Goal: Task Accomplishment & Management: Use online tool/utility

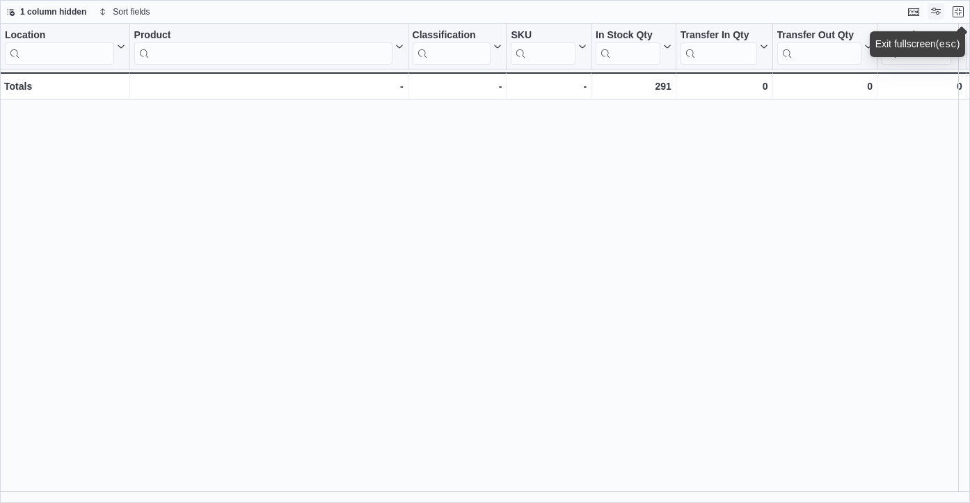
scroll to position [685, 0]
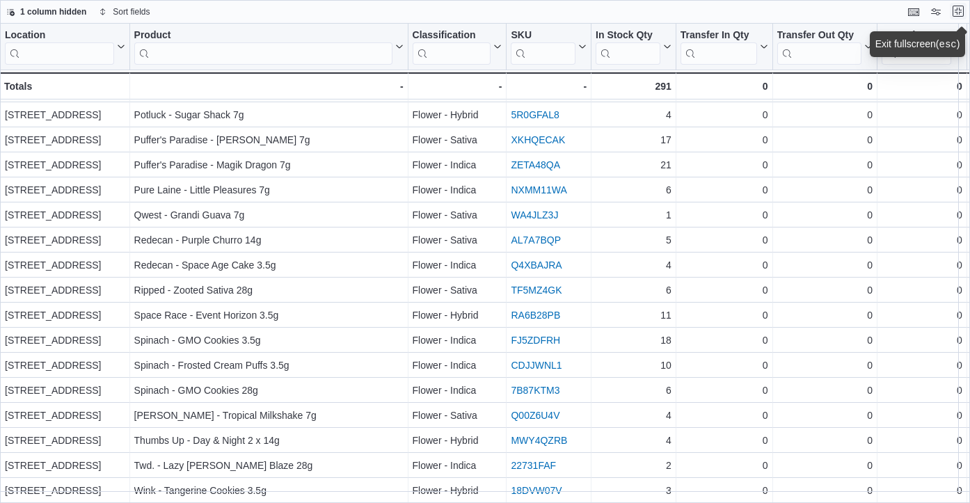
click at [958, 12] on button "Exit fullscreen" at bounding box center [958, 11] width 17 height 17
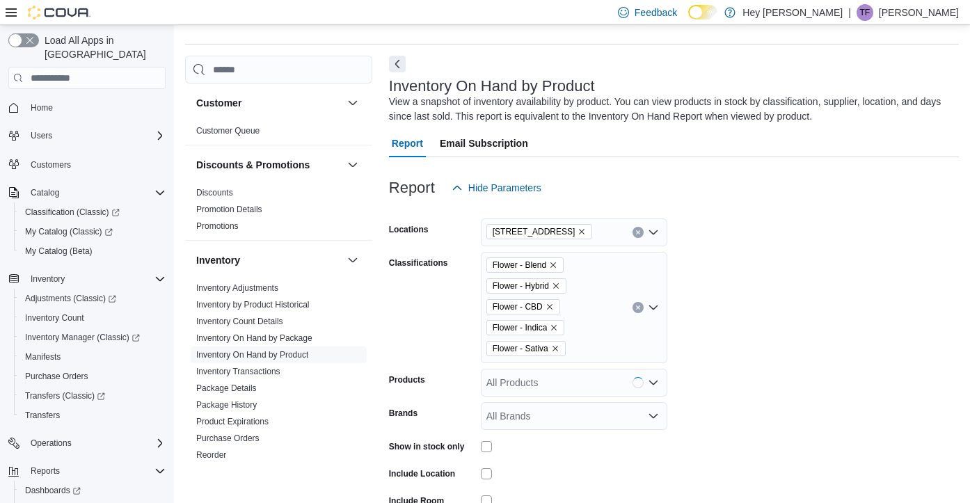
scroll to position [47, 0]
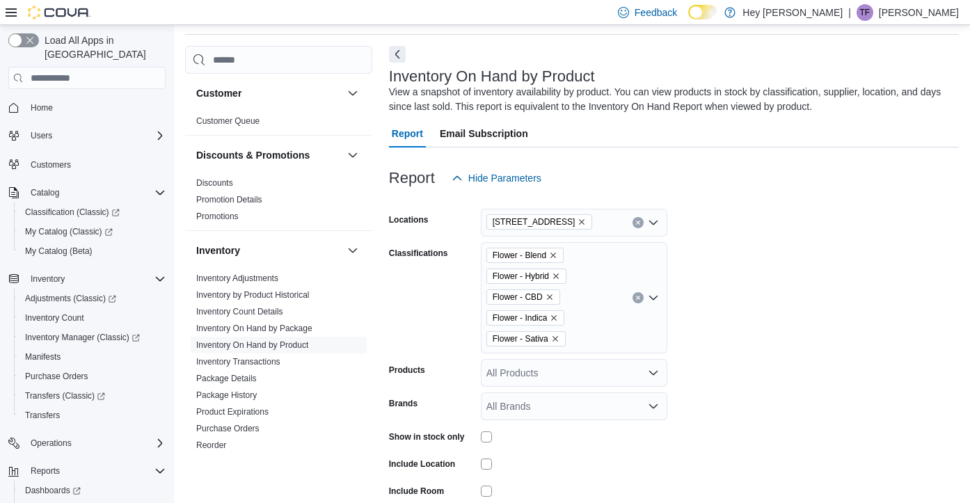
click at [780, 363] on form "Locations 10311 103 Avenue NW Classifications Flower - Blend Flower - Hybrid Fl…" at bounding box center [674, 380] width 570 height 376
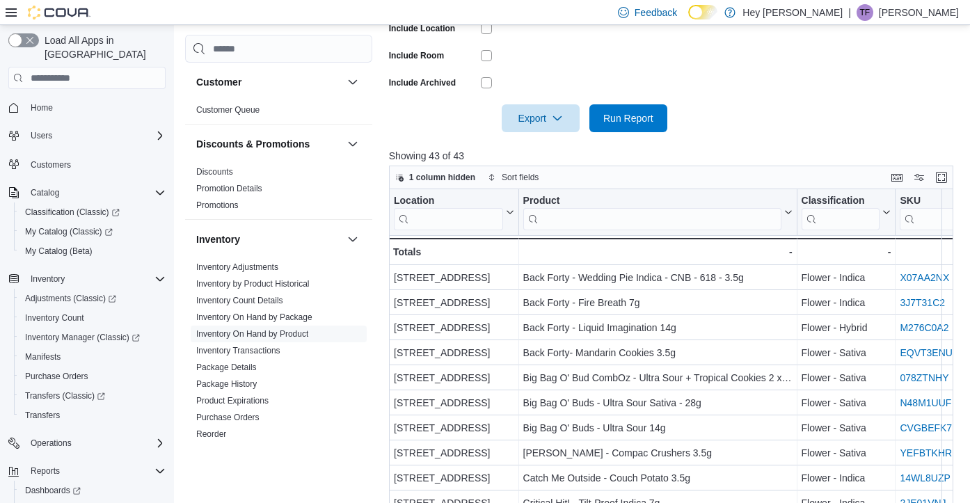
scroll to position [484, 0]
click at [939, 177] on button "Enter fullscreen" at bounding box center [941, 175] width 17 height 17
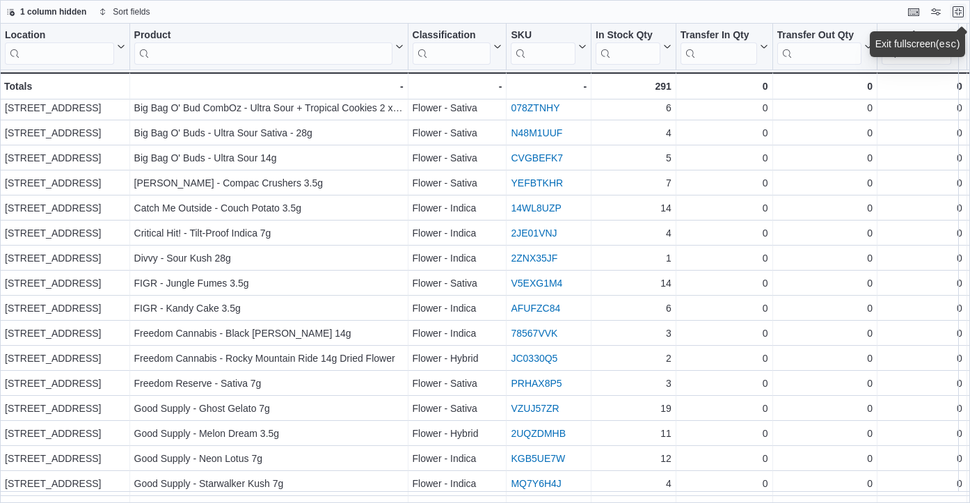
scroll to position [0, 0]
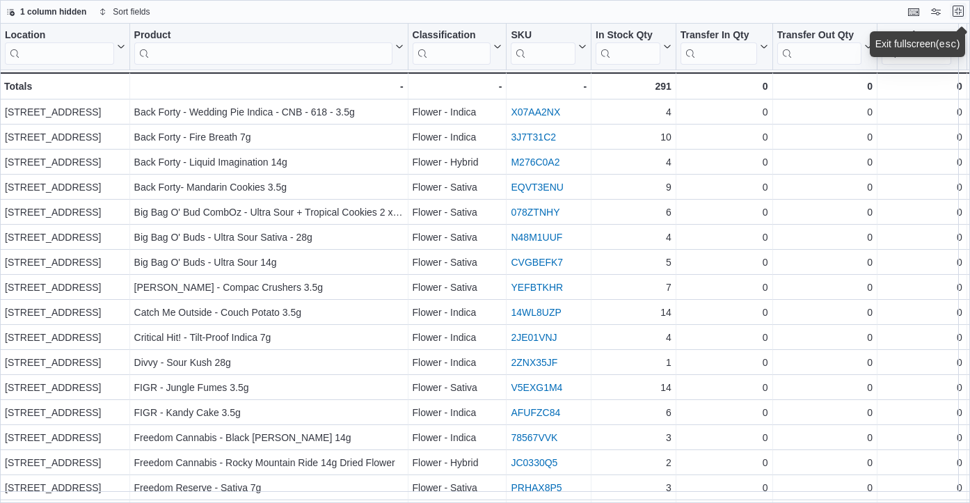
click at [957, 12] on button "Exit fullscreen" at bounding box center [958, 11] width 17 height 17
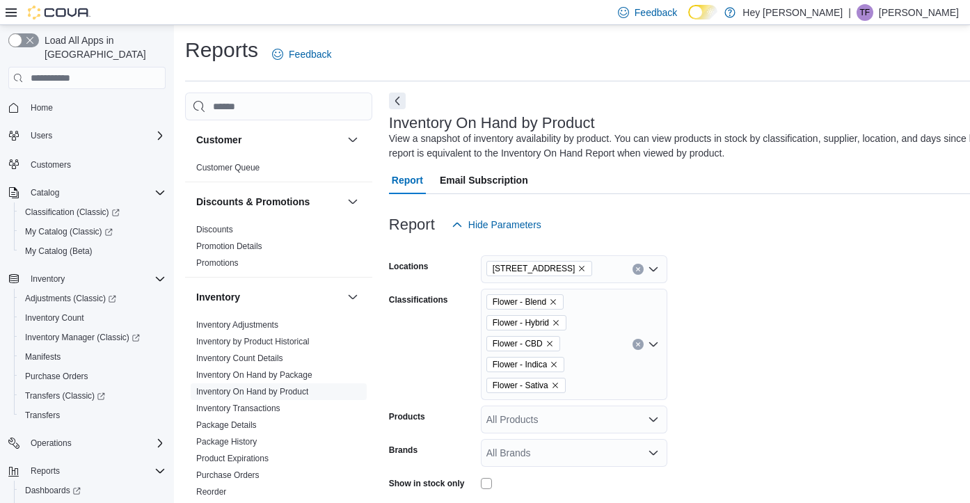
click at [637, 344] on icon "Clear input" at bounding box center [637, 344] width 3 height 3
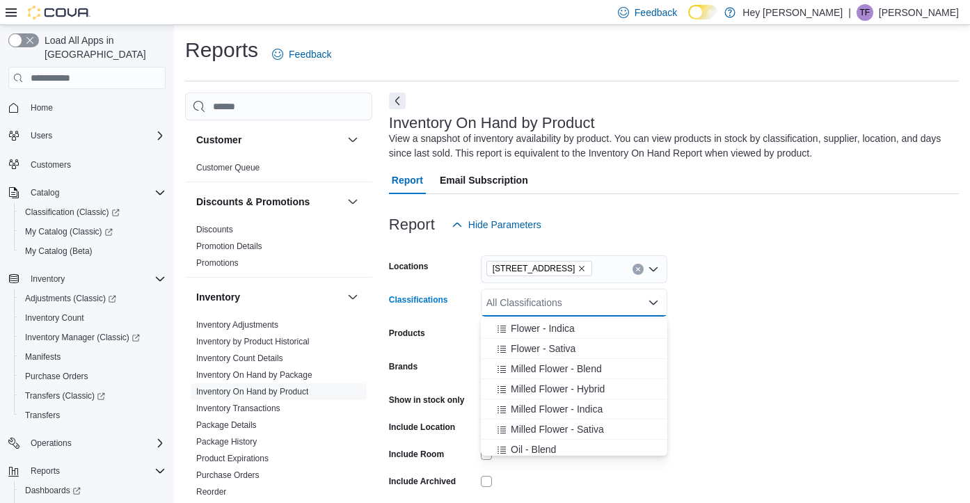
scroll to position [321, 0]
click at [580, 368] on span "Milled Flower - Blend" at bounding box center [556, 368] width 91 height 14
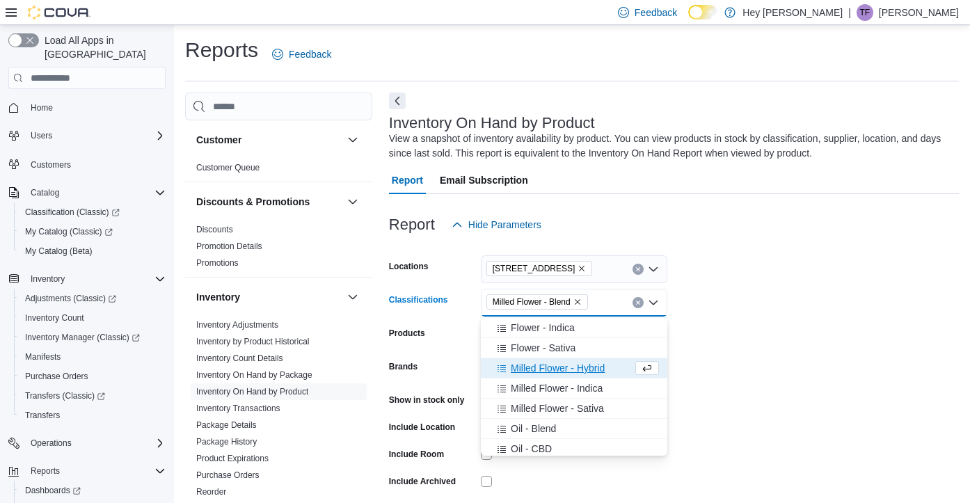
click at [580, 368] on span "Milled Flower - Hybrid" at bounding box center [558, 368] width 94 height 14
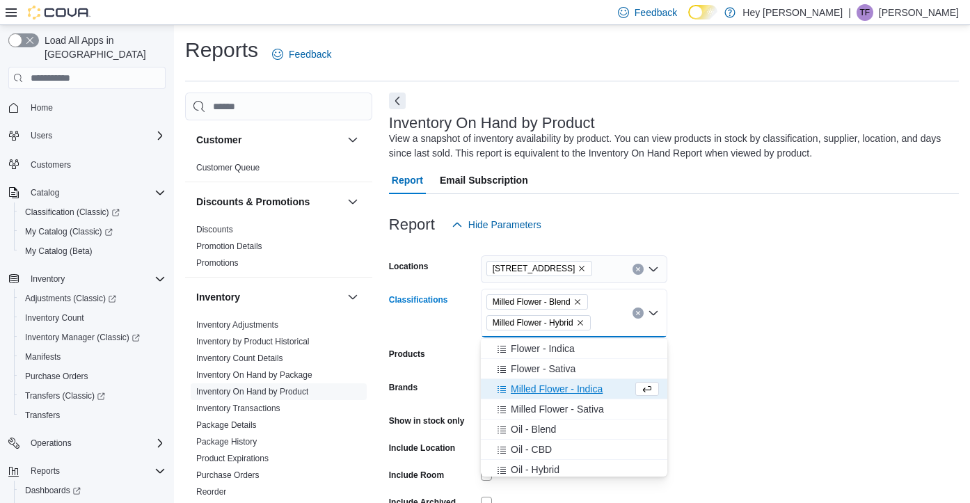
click at [574, 390] on span "Milled Flower - Indica" at bounding box center [557, 389] width 92 height 14
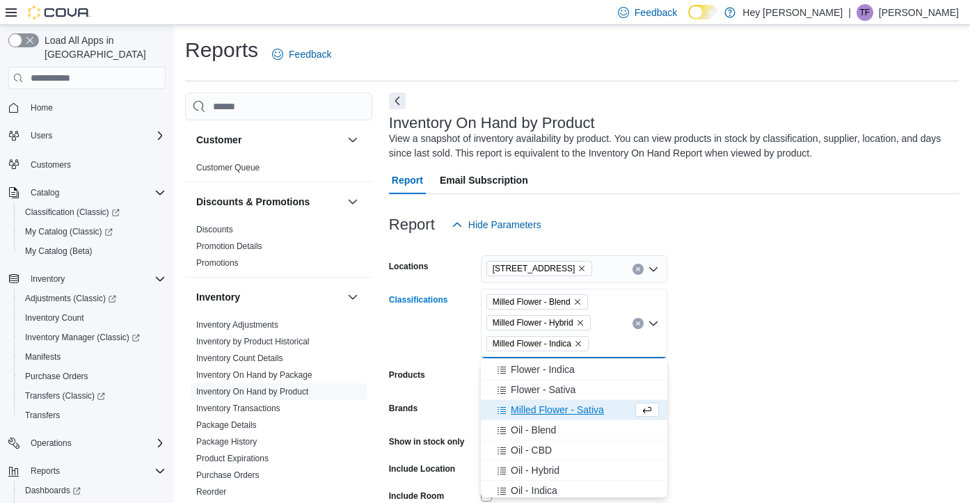
click at [575, 406] on span "Milled Flower - Sativa" at bounding box center [557, 410] width 93 height 14
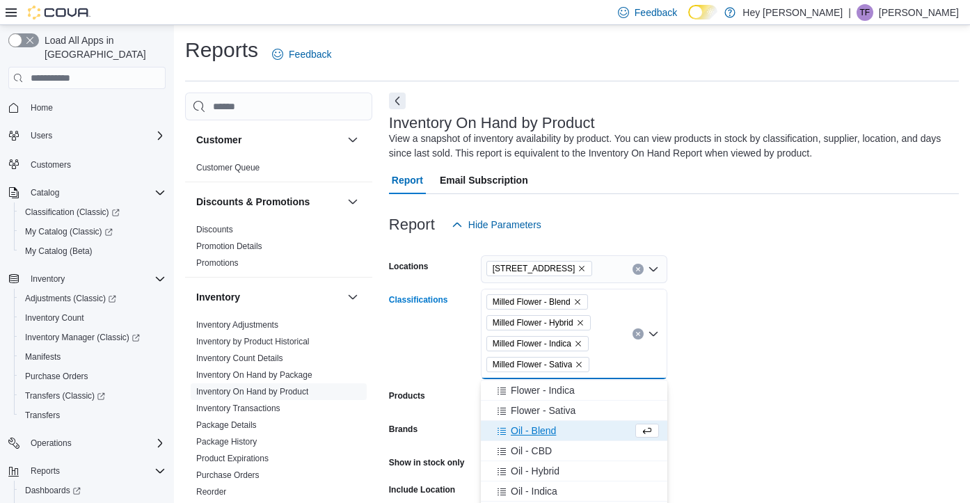
click at [689, 423] on form "Locations 10311 103 Avenue NW Classifications Milled Flower - Blend Milled Flow…" at bounding box center [674, 416] width 570 height 355
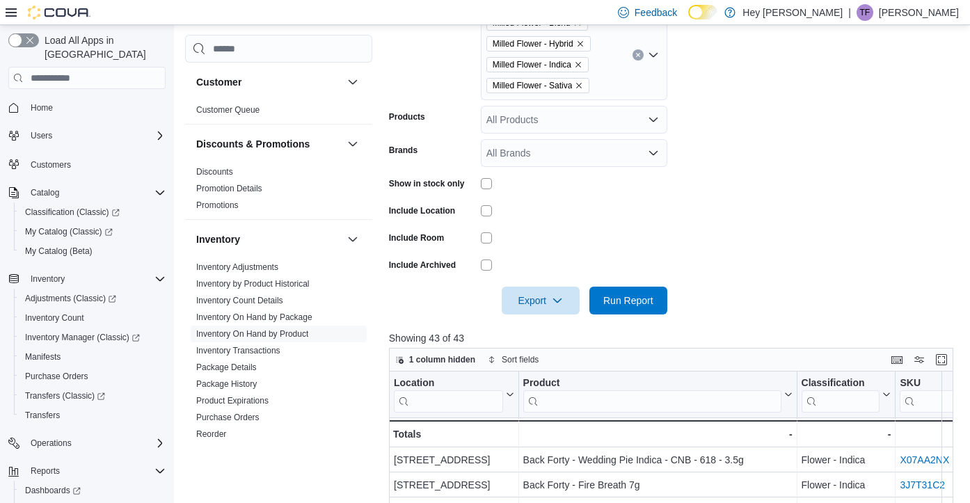
scroll to position [290, 0]
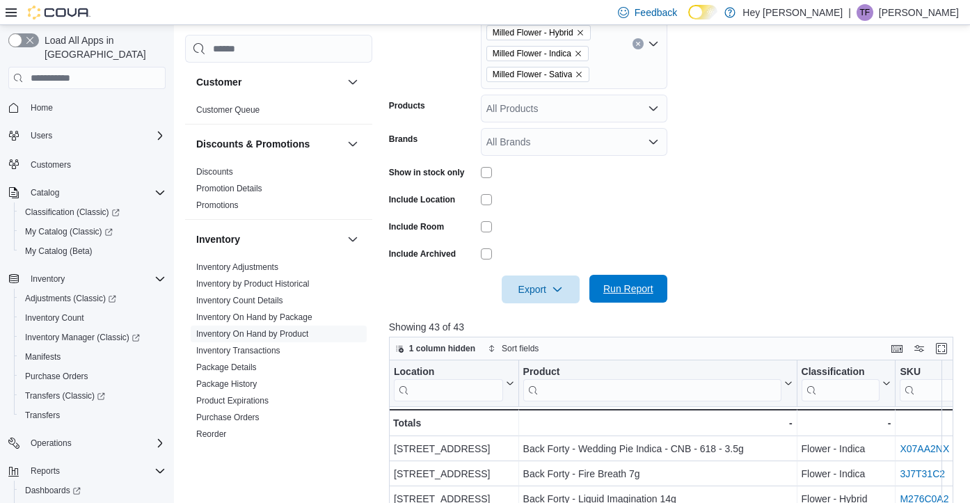
click at [631, 285] on span "Run Report" at bounding box center [628, 289] width 50 height 14
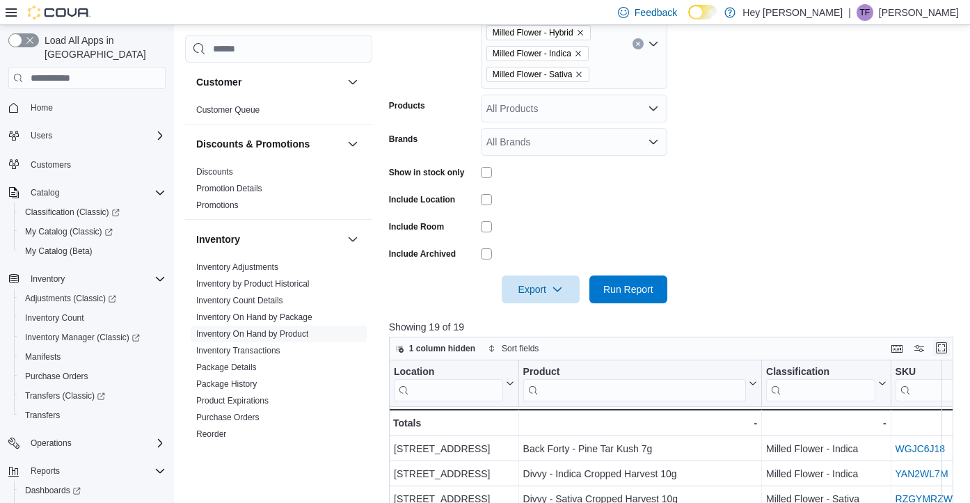
click at [941, 348] on button "Enter fullscreen" at bounding box center [941, 348] width 17 height 17
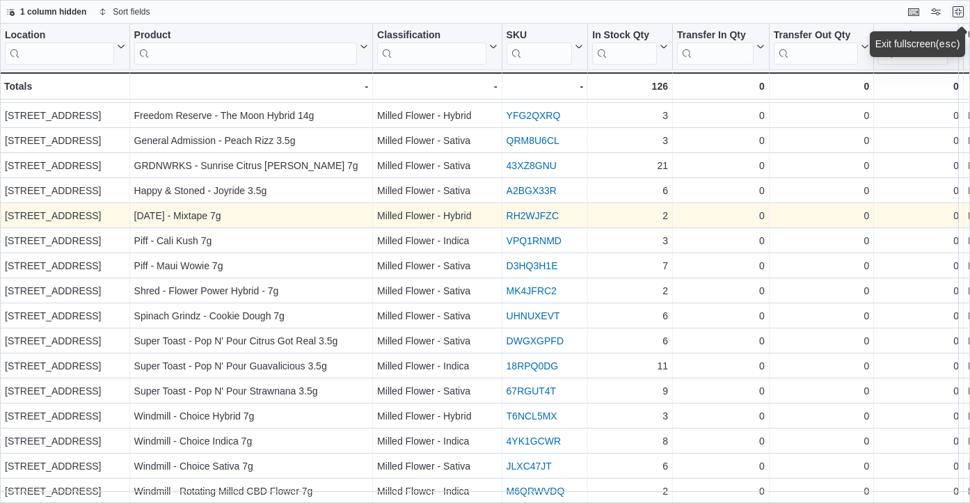
scroll to position [83, 0]
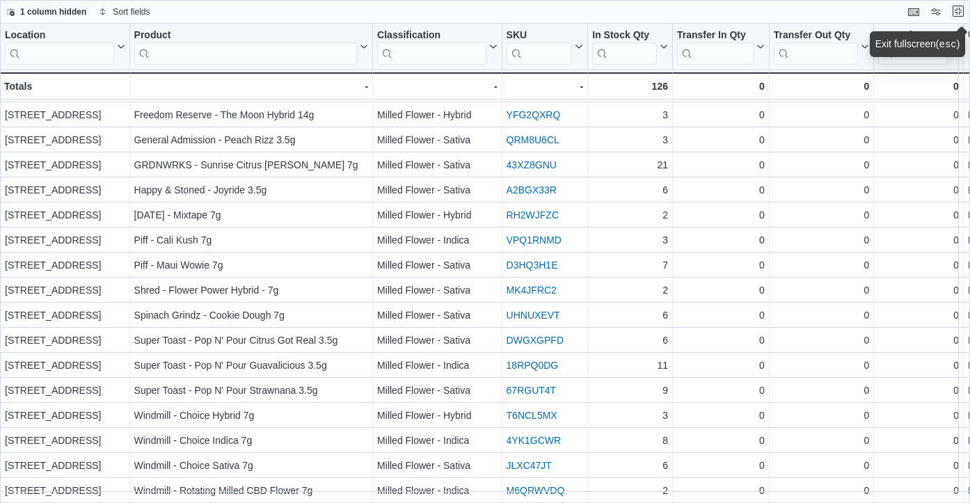
click at [960, 8] on button "Exit fullscreen" at bounding box center [958, 11] width 17 height 17
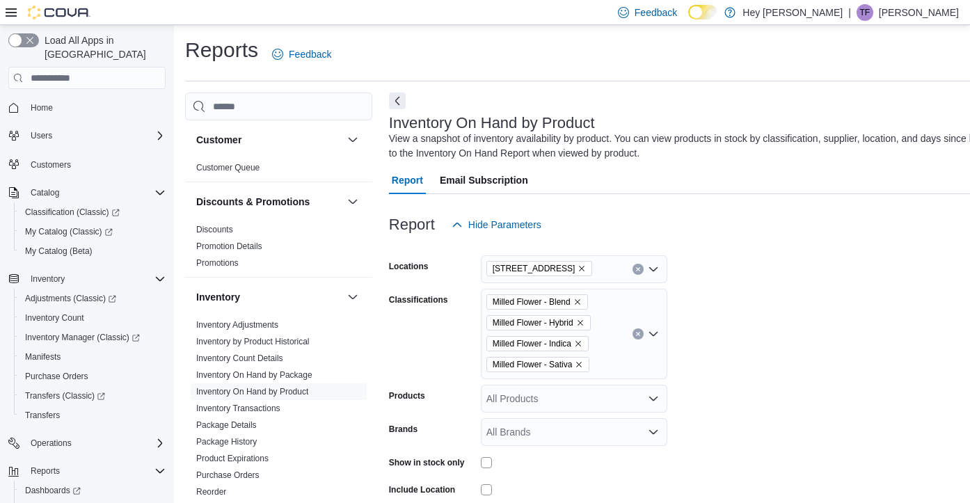
click at [639, 333] on icon "Clear input" at bounding box center [638, 334] width 6 height 6
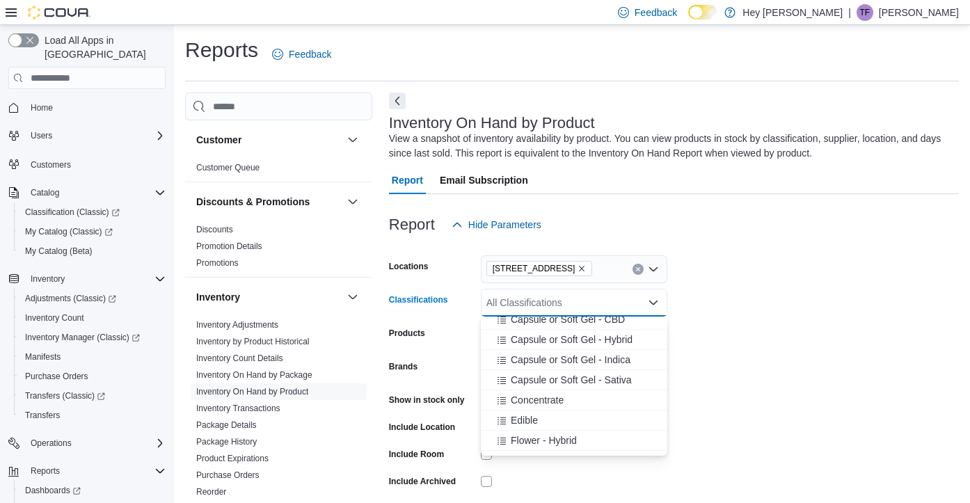
scroll to position [170, 0]
click at [555, 396] on span "Concentrate" at bounding box center [537, 399] width 53 height 14
click at [701, 335] on form "Locations 10311 103 Avenue NW Classifications Concentrate Combo box. Selected. …" at bounding box center [674, 385] width 570 height 292
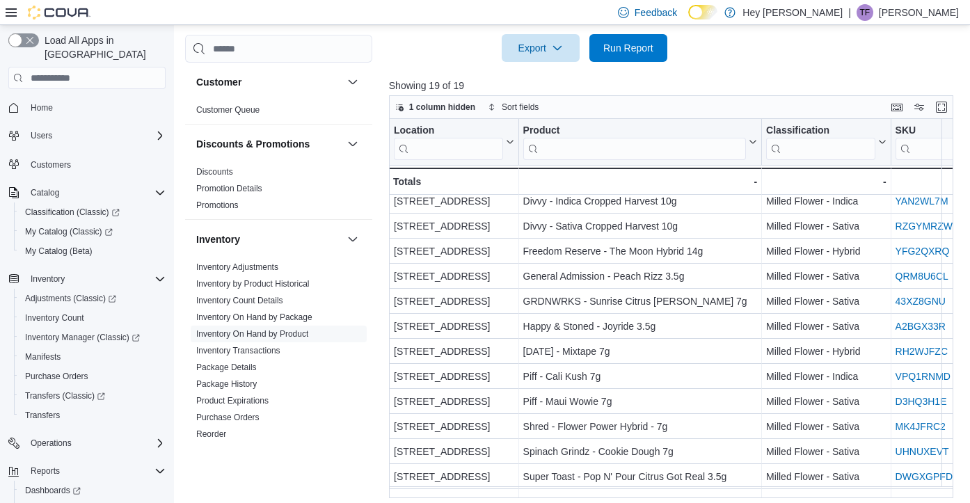
scroll to position [0, 0]
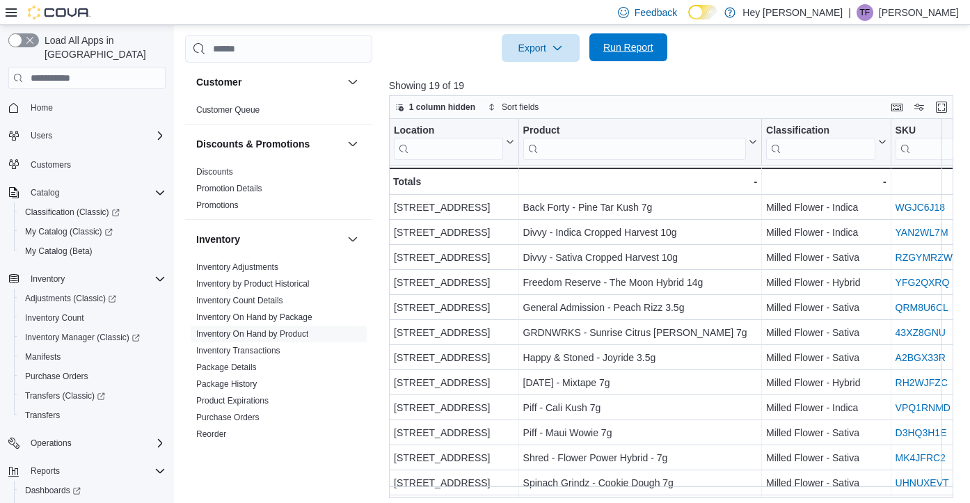
click at [630, 51] on span "Run Report" at bounding box center [628, 47] width 50 height 14
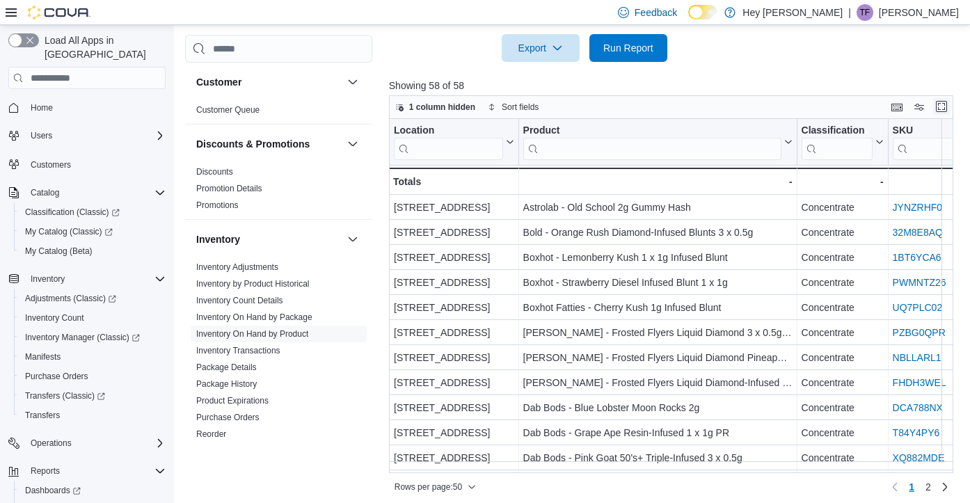
click at [943, 105] on button "Enter fullscreen" at bounding box center [941, 106] width 17 height 17
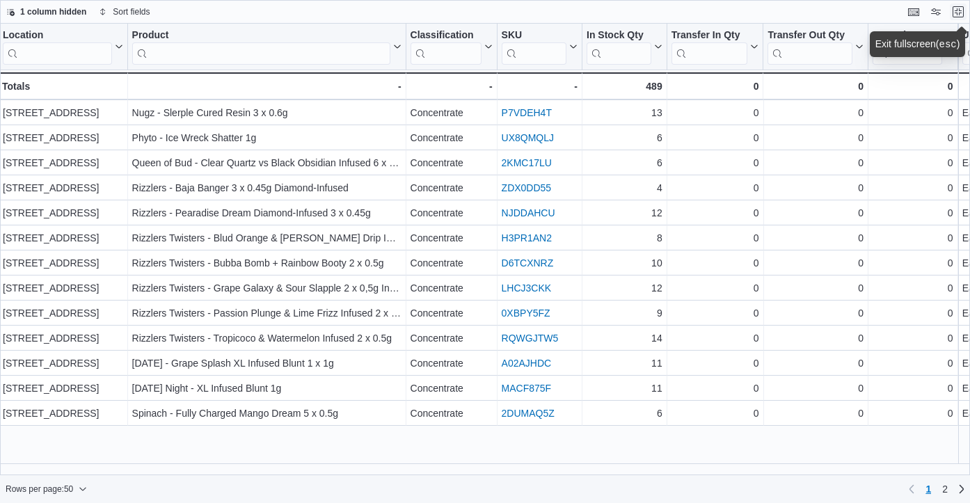
scroll to position [390, 2]
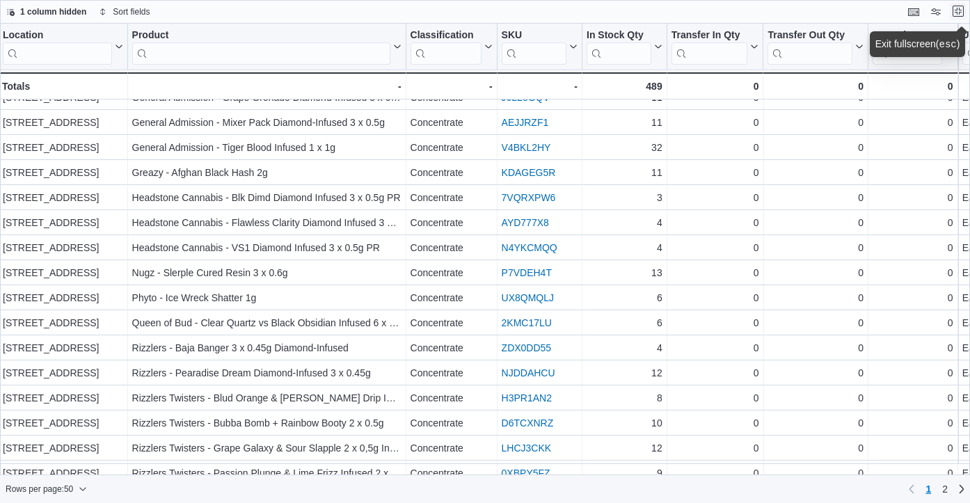
click at [958, 12] on button "Exit fullscreen" at bounding box center [958, 11] width 17 height 17
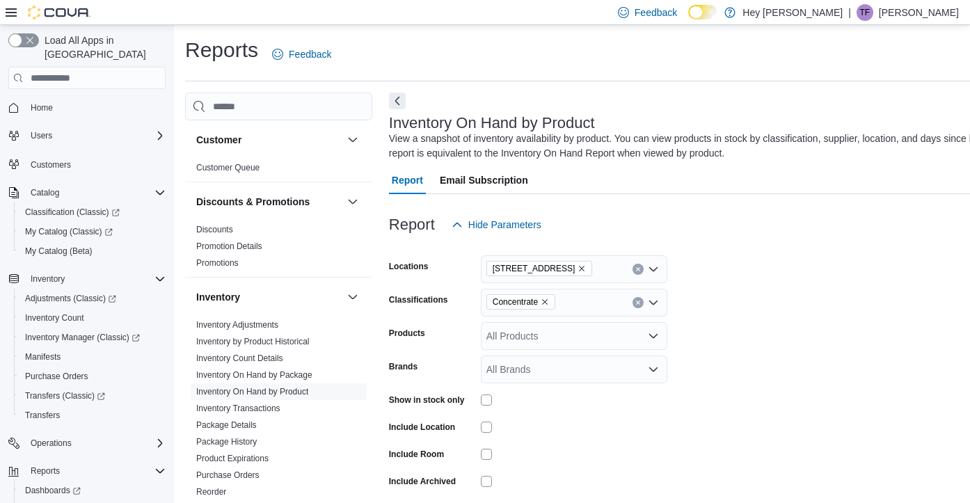
scroll to position [95, 0]
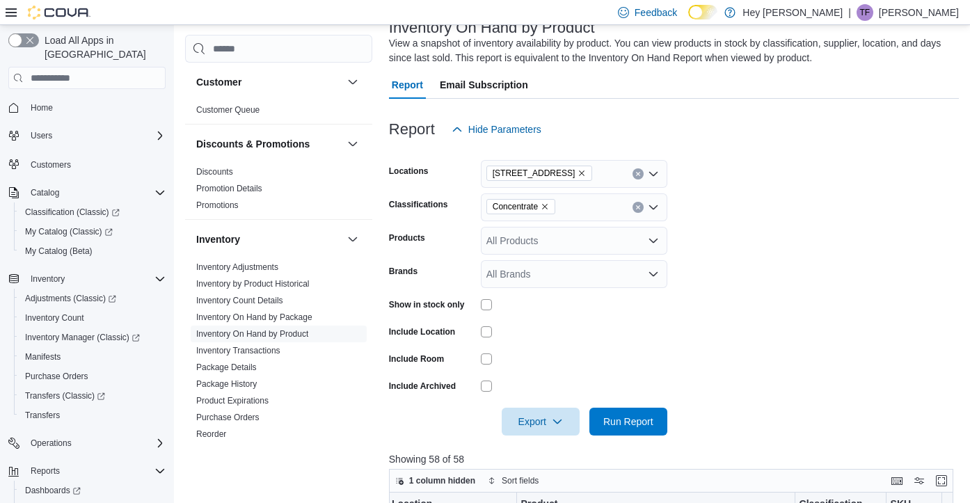
click at [637, 209] on icon "Clear input" at bounding box center [638, 208] width 6 height 6
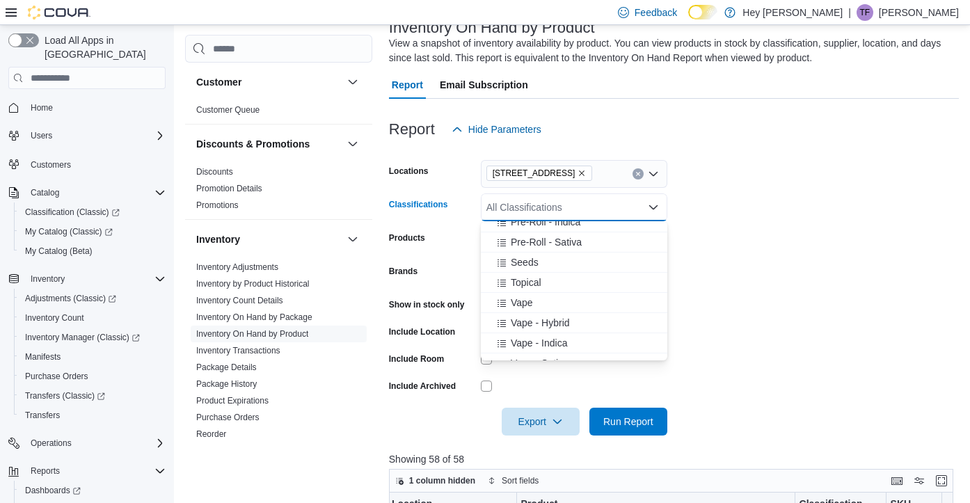
scroll to position [659, 0]
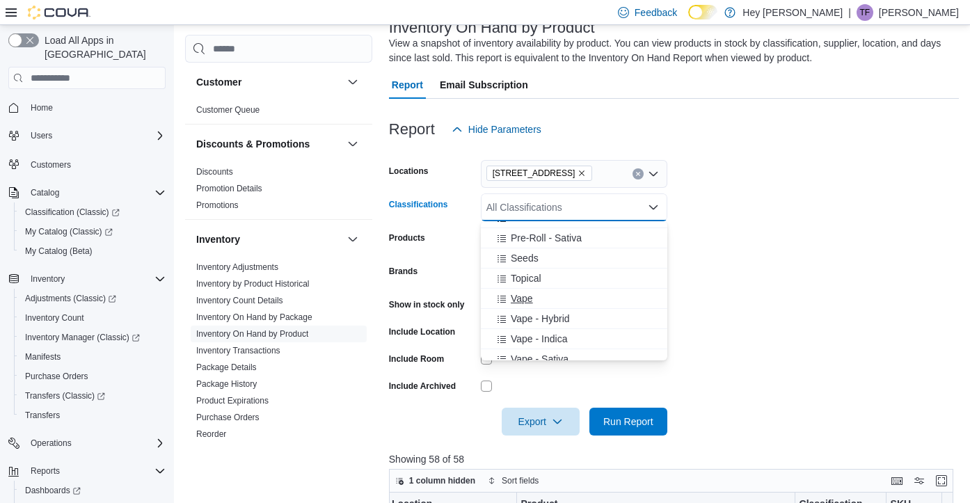
click at [535, 301] on div "Vape" at bounding box center [574, 299] width 170 height 14
click at [535, 301] on span "Vape - Hybrid" at bounding box center [540, 299] width 59 height 14
click at [535, 301] on span "Vape - Indica" at bounding box center [539, 299] width 56 height 14
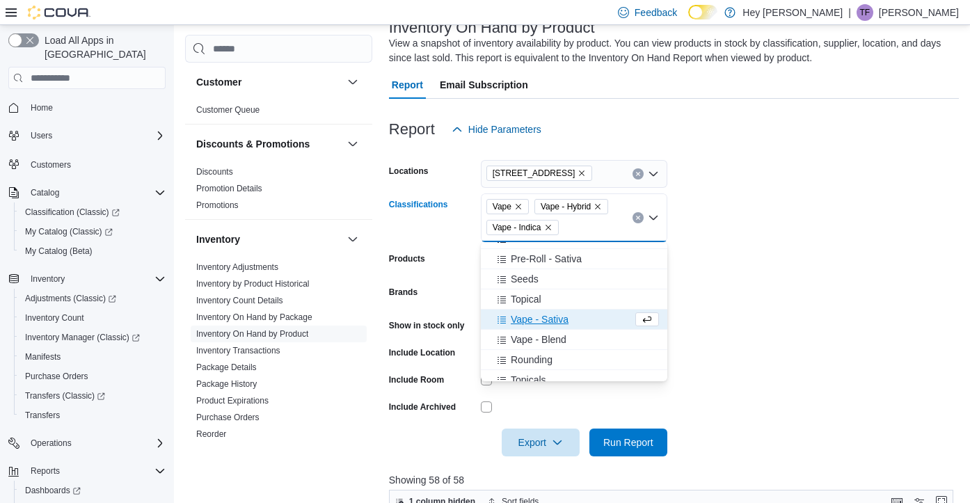
click at [531, 324] on span "Vape - Sativa" at bounding box center [540, 319] width 58 height 14
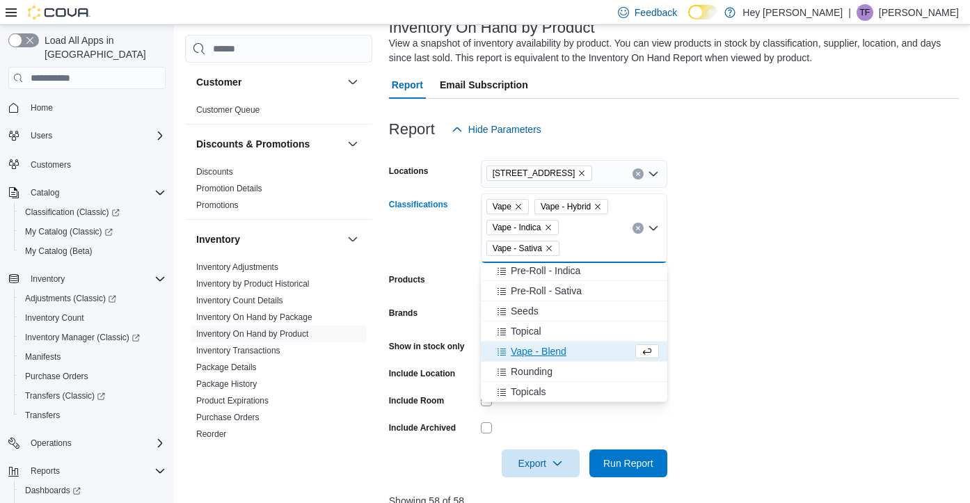
scroll to position [648, 0]
click at [533, 350] on span "Vape - Blend" at bounding box center [539, 351] width 56 height 14
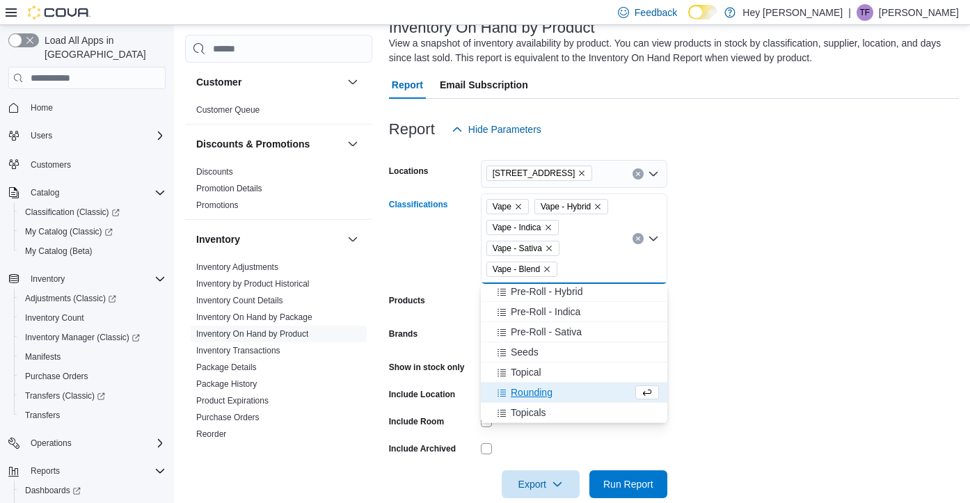
scroll to position [628, 0]
click at [761, 296] on form "Locations 10311 103 Avenue NW Classifications Vape Vape - Hybrid Vape - Indica …" at bounding box center [674, 320] width 570 height 355
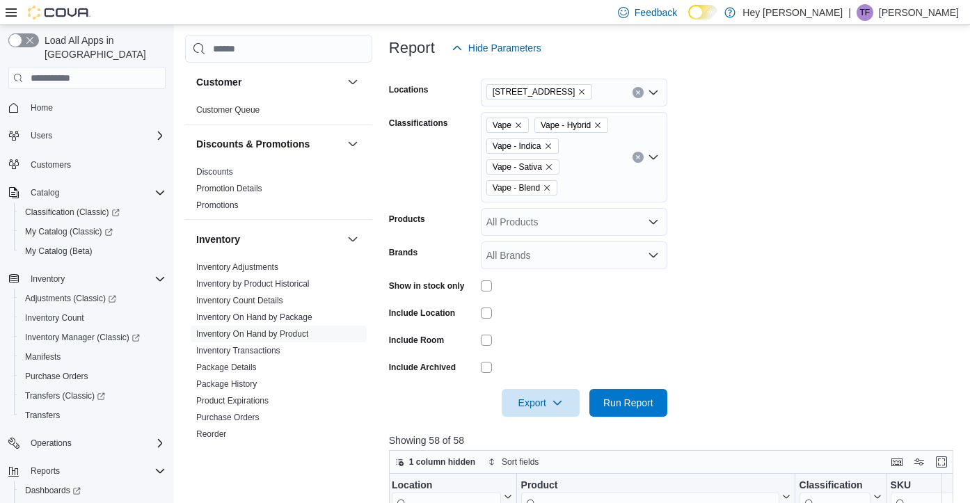
scroll to position [204, 0]
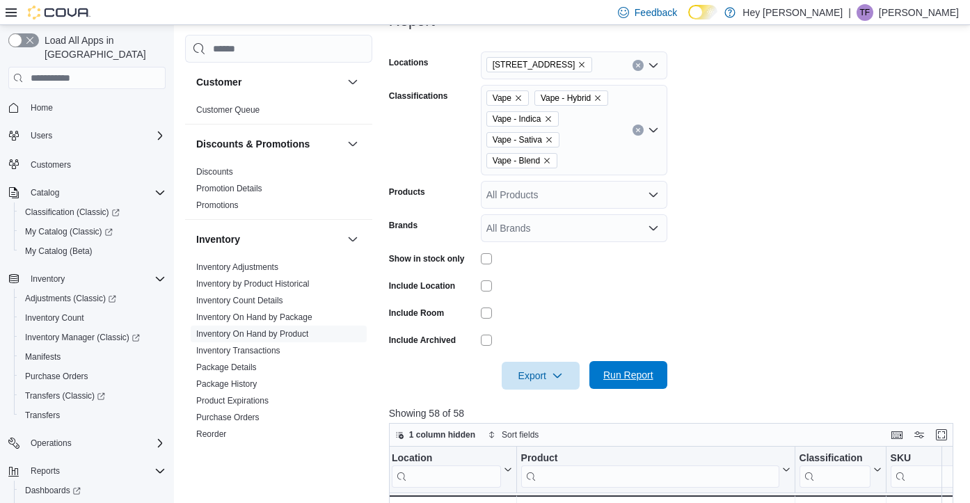
click at [620, 372] on span "Run Report" at bounding box center [628, 375] width 50 height 14
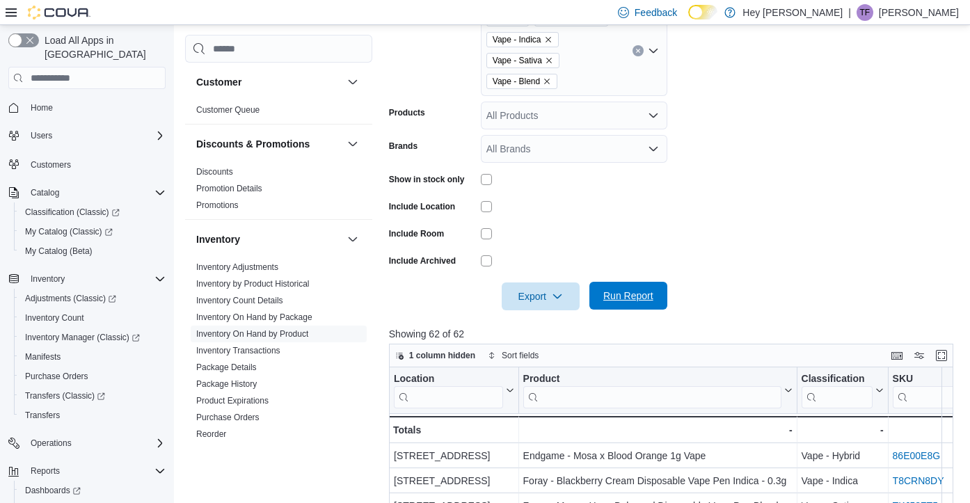
scroll to position [299, 0]
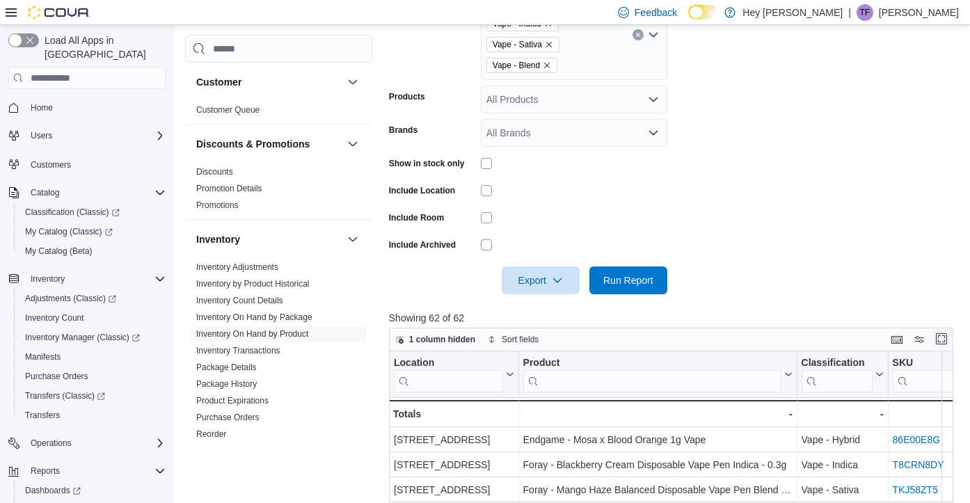
click at [943, 340] on button "Enter fullscreen" at bounding box center [941, 339] width 17 height 17
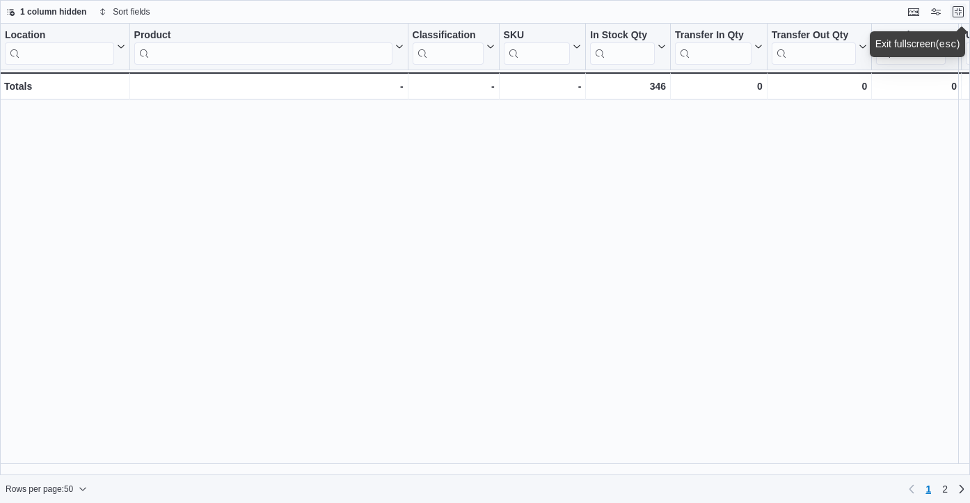
scroll to position [888, 0]
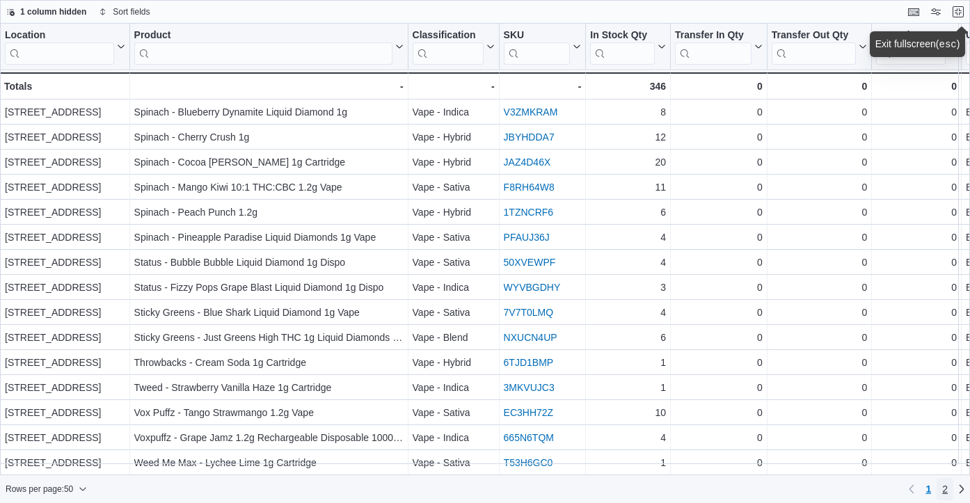
click at [948, 486] on link "2" at bounding box center [945, 489] width 17 height 22
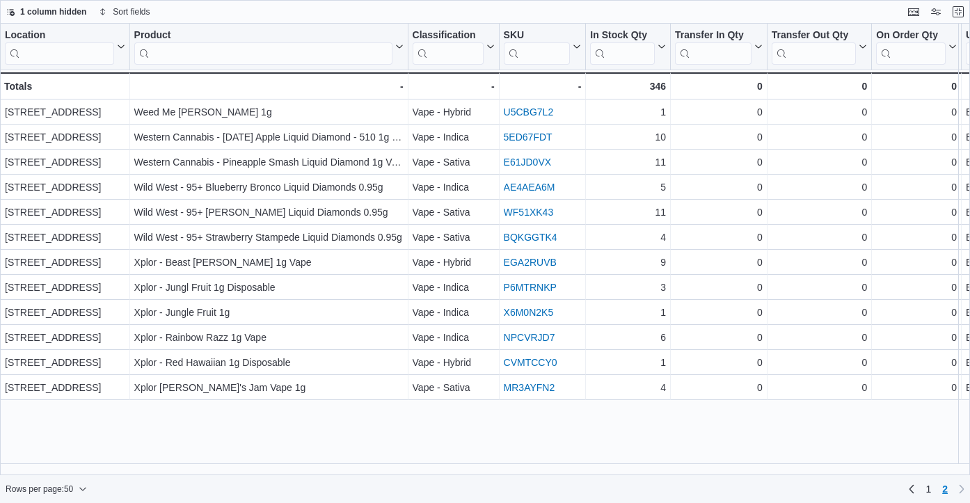
scroll to position [0, 0]
click at [928, 489] on span "1" at bounding box center [928, 489] width 6 height 14
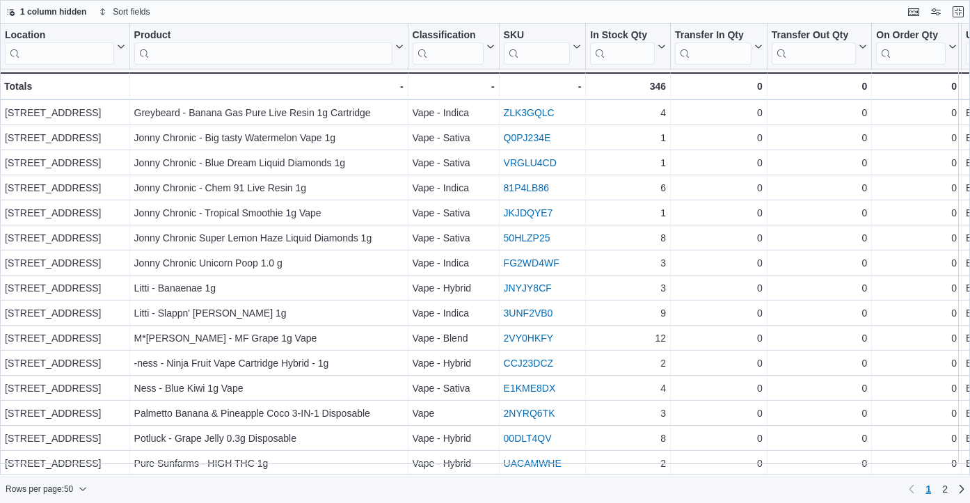
scroll to position [374, 0]
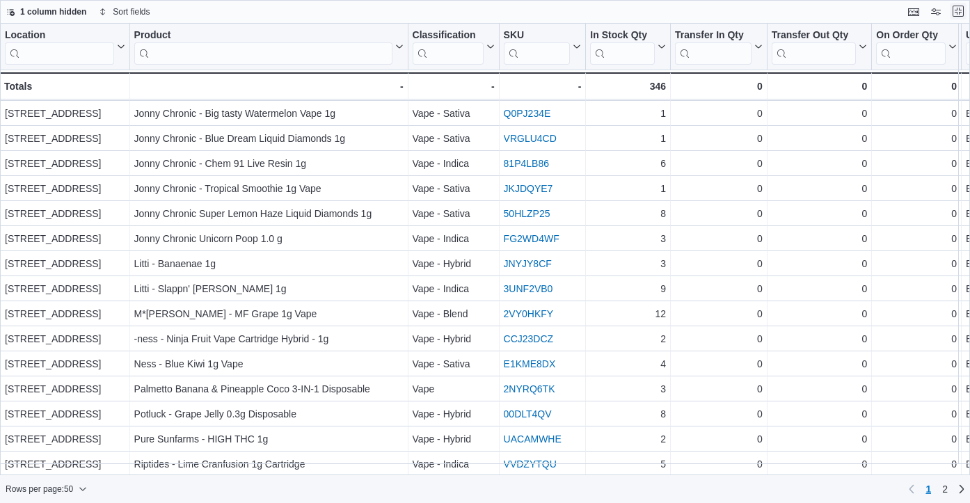
click at [962, 12] on button "Exit fullscreen" at bounding box center [958, 11] width 17 height 17
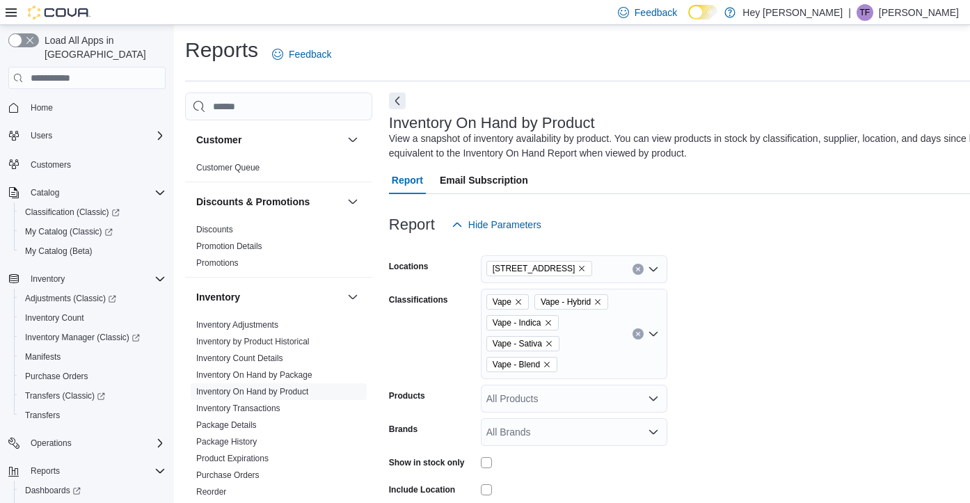
click at [641, 333] on button "Clear input" at bounding box center [637, 333] width 11 height 11
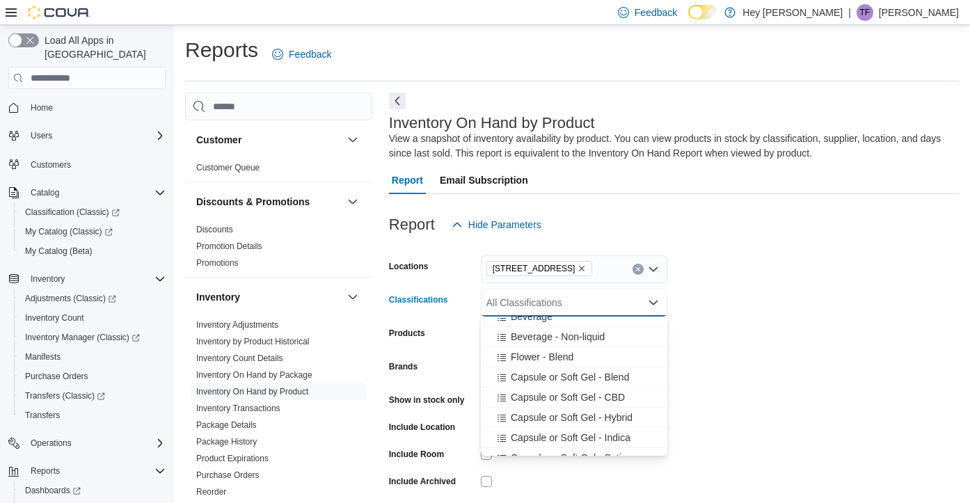
scroll to position [93, 0]
click at [588, 375] on span "Capsule or Soft Gel - Blend" at bounding box center [570, 375] width 118 height 14
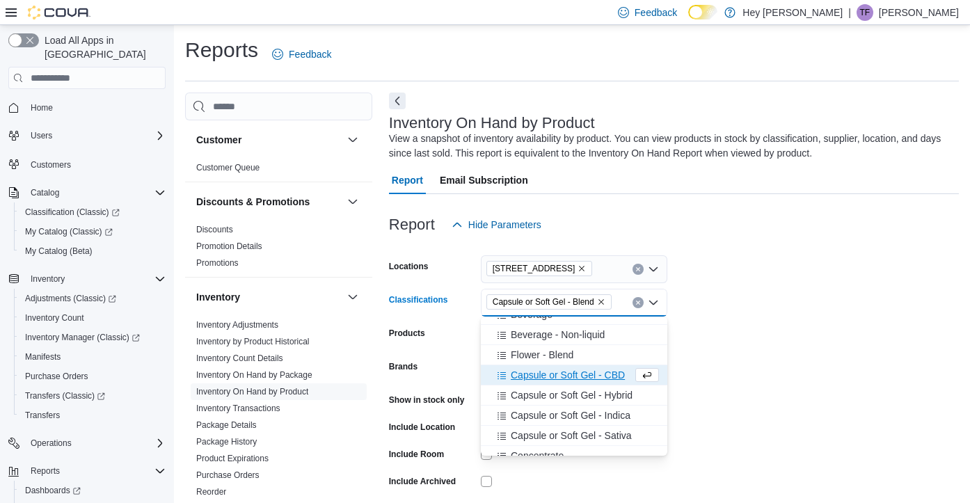
click at [588, 375] on span "Capsule or Soft Gel - CBD" at bounding box center [568, 375] width 114 height 14
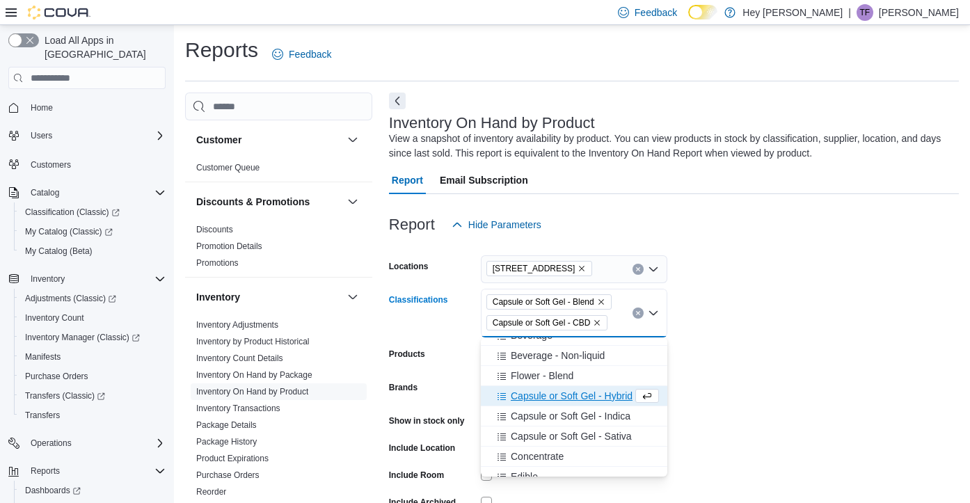
click at [582, 395] on span "Capsule or Soft Gel - Hybrid" at bounding box center [572, 396] width 122 height 14
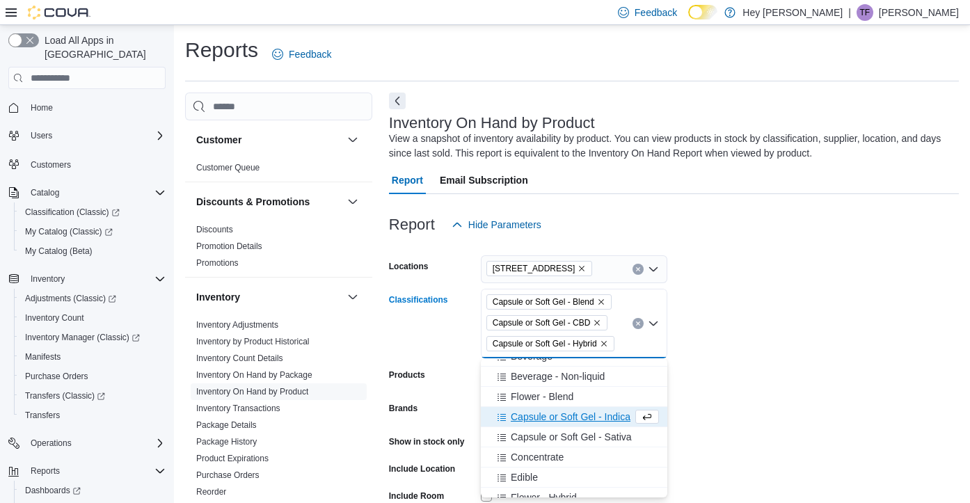
click at [579, 415] on span "Capsule or Soft Gel - Indica" at bounding box center [571, 417] width 120 height 14
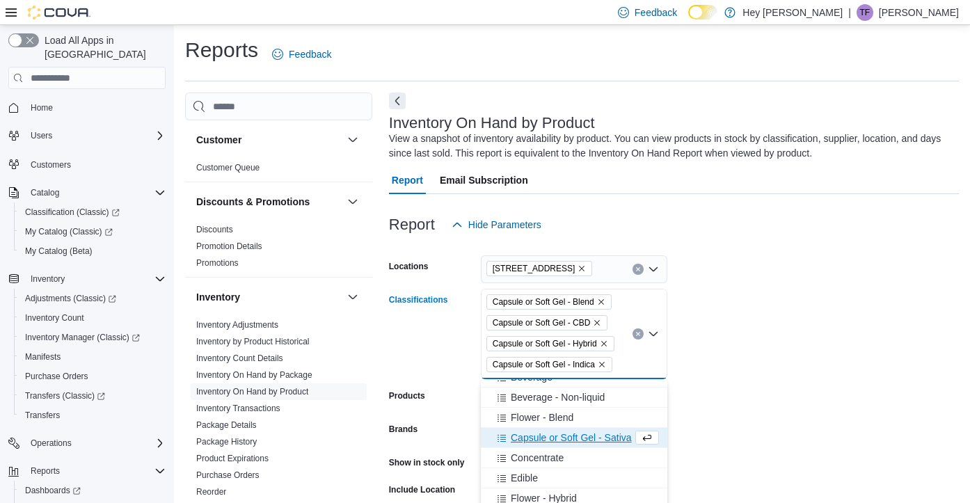
click at [573, 438] on span "Capsule or Soft Gel - Sativa" at bounding box center [571, 438] width 121 height 14
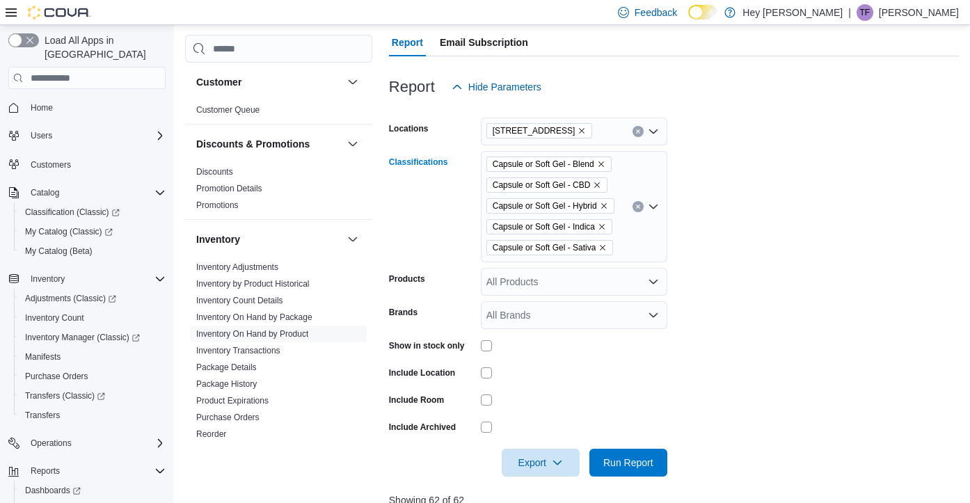
scroll to position [139, 0]
click at [637, 462] on span "Run Report" at bounding box center [628, 461] width 50 height 14
click at [717, 279] on form "Locations 10311 103 Avenue NW Classifications Capsule or Soft Gel - Blend Capsu…" at bounding box center [674, 288] width 570 height 376
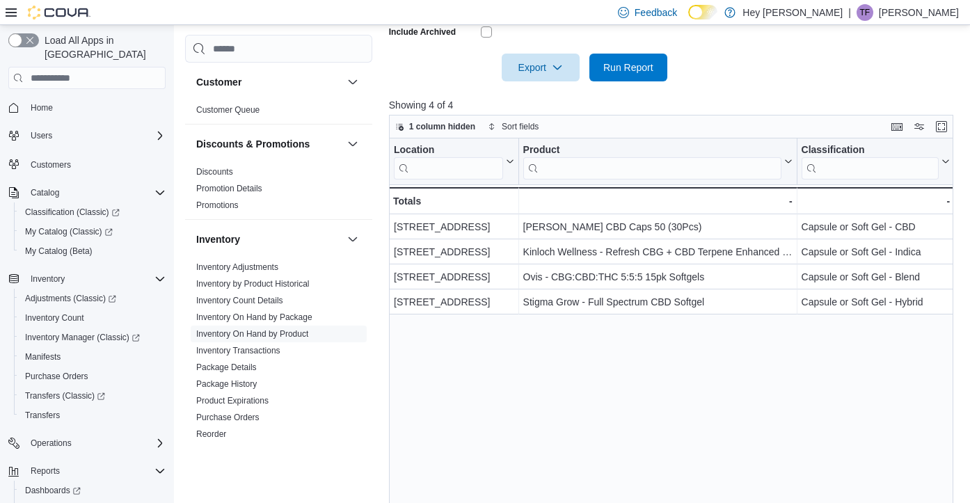
scroll to position [558, 0]
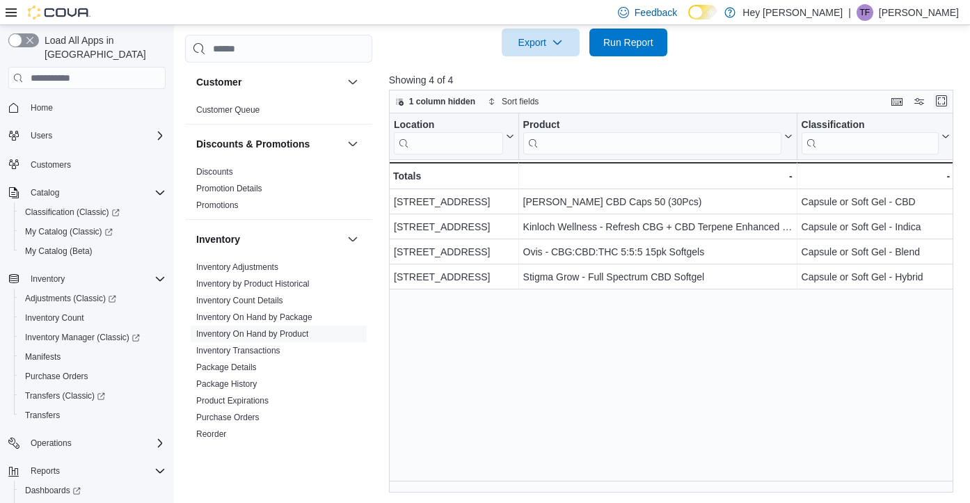
click at [940, 102] on button "Enter fullscreen" at bounding box center [941, 101] width 17 height 17
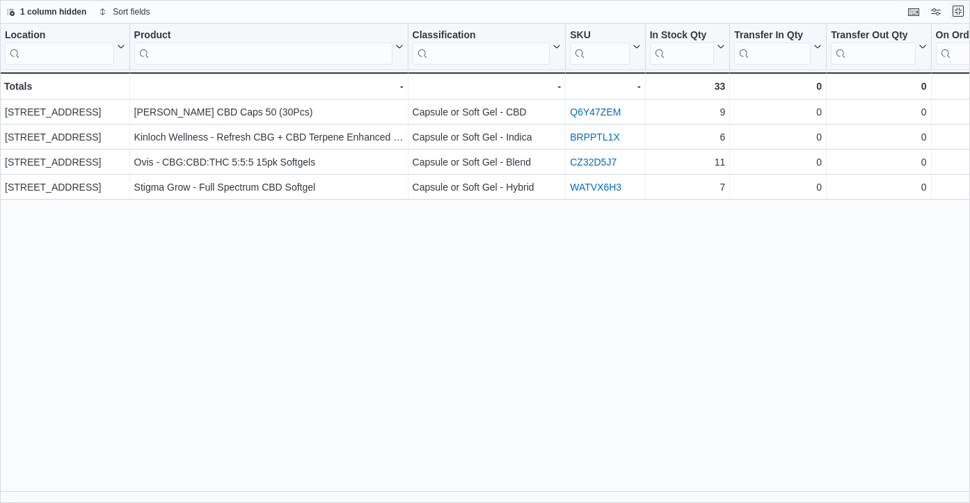
scroll to position [0, 0]
click at [959, 10] on button "Exit fullscreen" at bounding box center [958, 11] width 17 height 17
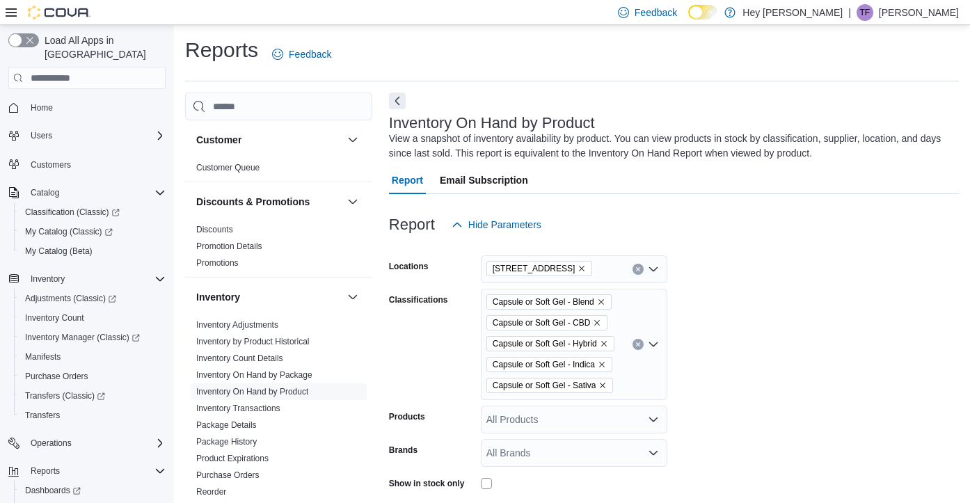
click at [639, 344] on icon "Clear input" at bounding box center [638, 345] width 6 height 6
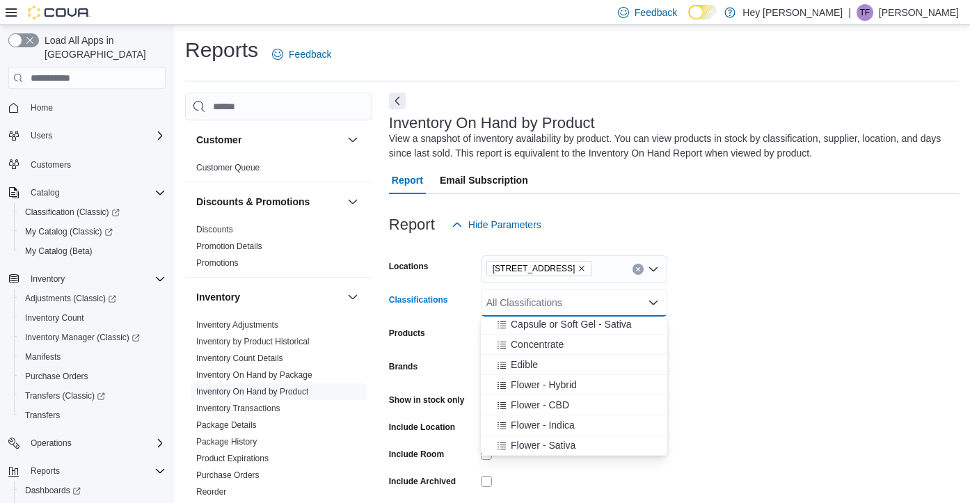
scroll to position [237, 0]
click at [534, 347] on span "Edible" at bounding box center [524, 351] width 27 height 14
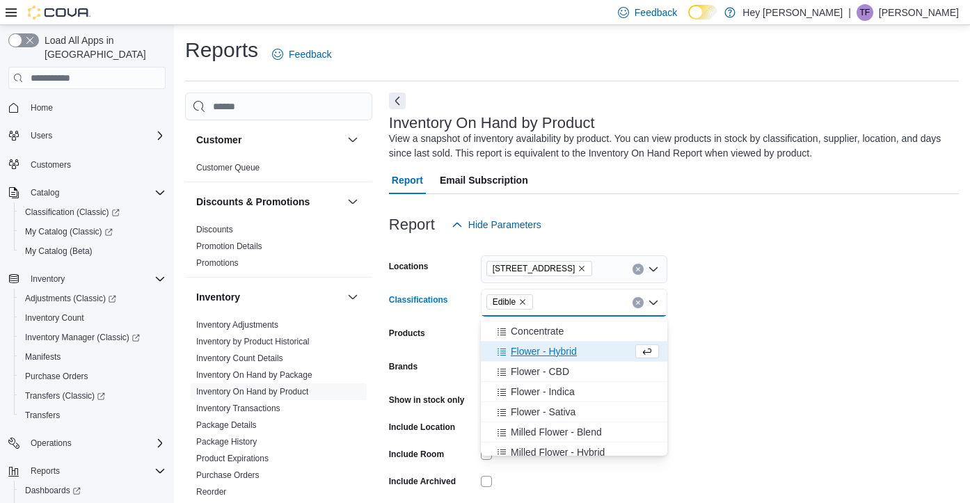
click at [757, 383] on form "Locations 10311 103 Avenue NW Classifications Edible Combo box. Selected. Edibl…" at bounding box center [674, 385] width 570 height 292
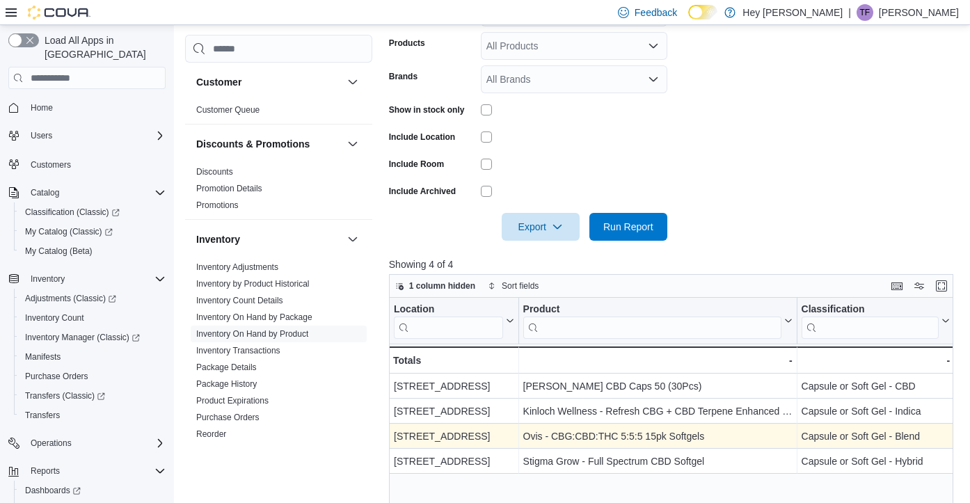
scroll to position [289, 0]
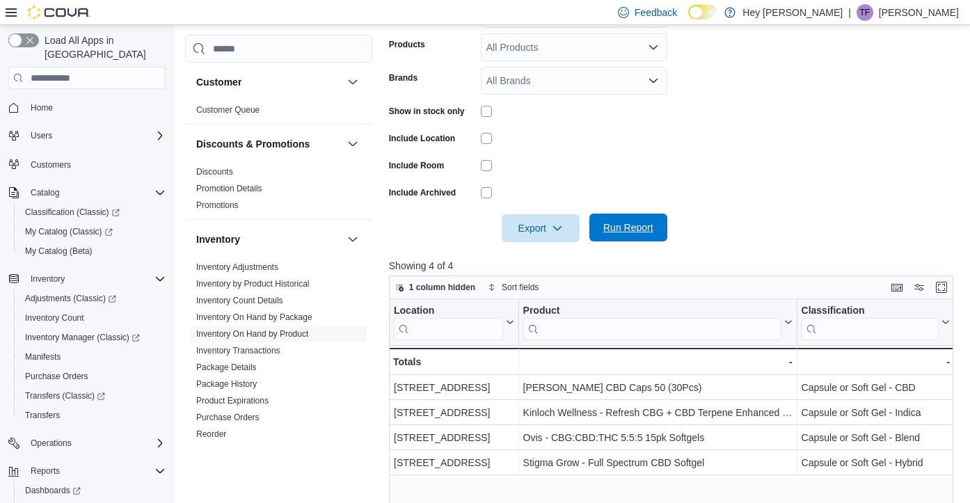
click at [635, 228] on span "Run Report" at bounding box center [628, 228] width 50 height 14
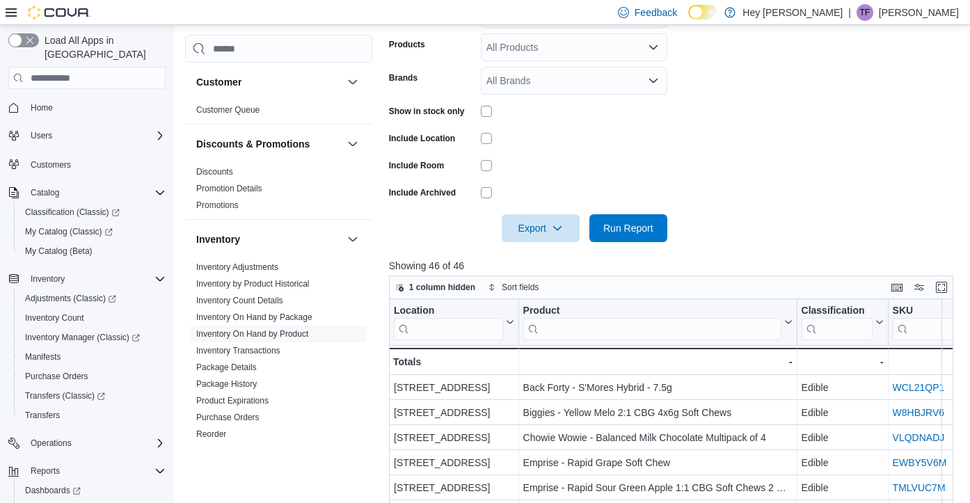
click at [753, 203] on div at bounding box center [674, 208] width 570 height 11
click at [944, 286] on button "Enter fullscreen" at bounding box center [941, 286] width 17 height 17
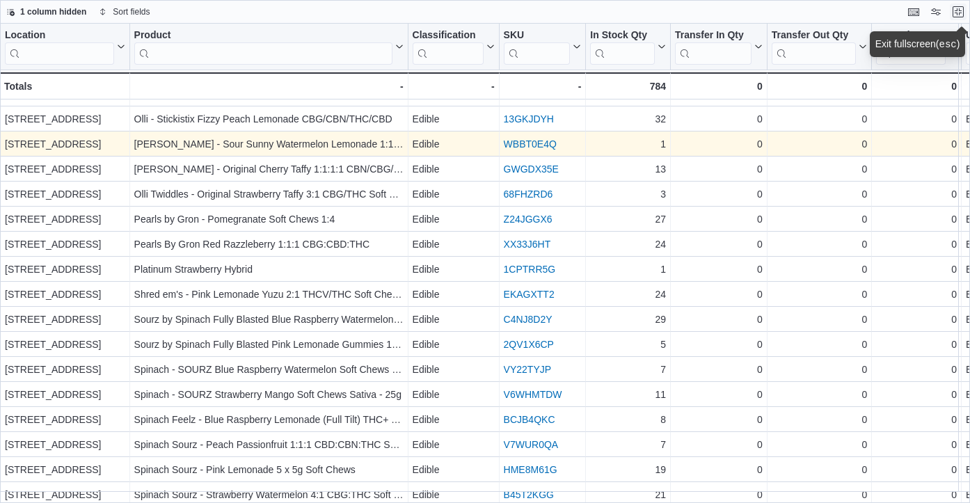
scroll to position [508, 0]
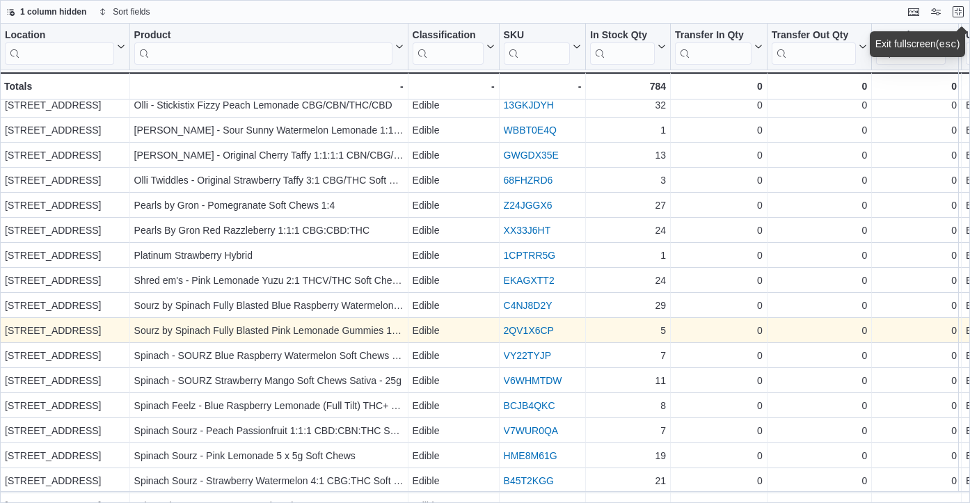
click at [526, 329] on link "2QV1X6CP" at bounding box center [529, 330] width 50 height 11
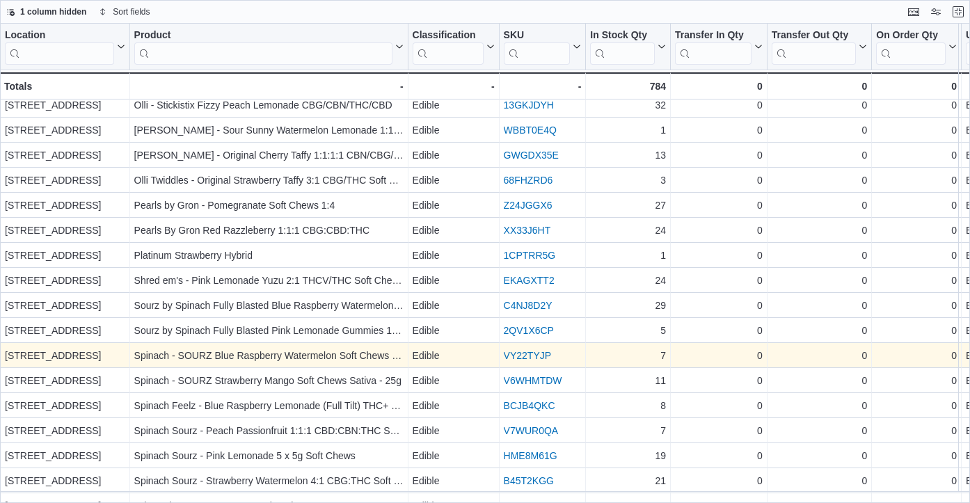
click at [525, 356] on link "VY22TYJP" at bounding box center [527, 355] width 47 height 11
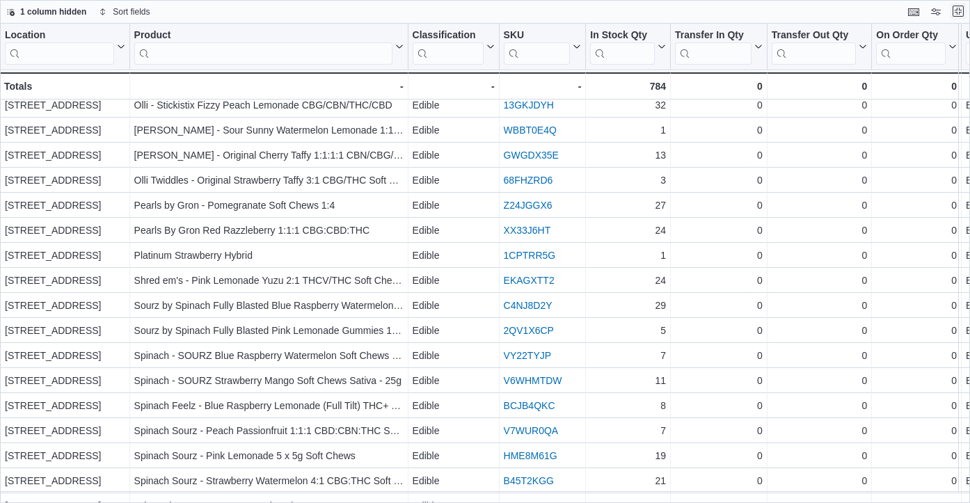
click at [961, 9] on button "Exit fullscreen" at bounding box center [958, 11] width 17 height 17
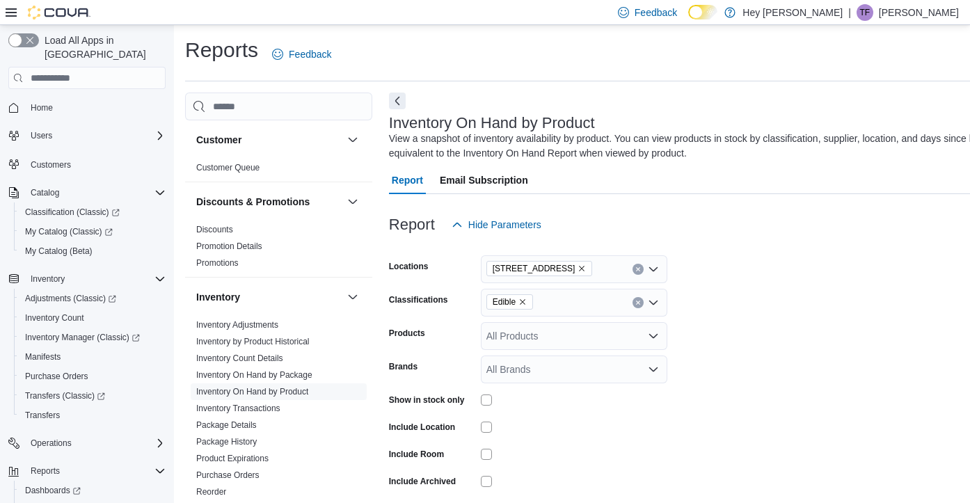
click at [524, 305] on icon "Remove Edible from selection in this group" at bounding box center [522, 302] width 8 height 8
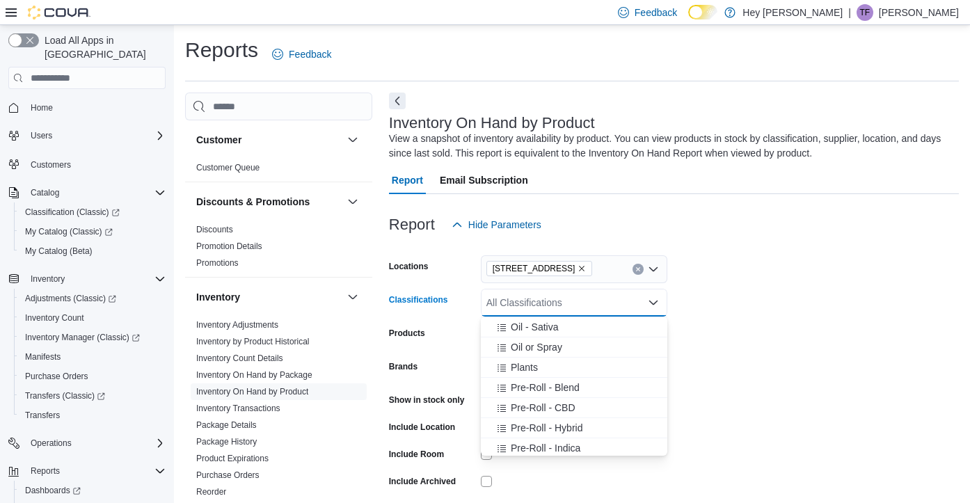
scroll to position [532, 0]
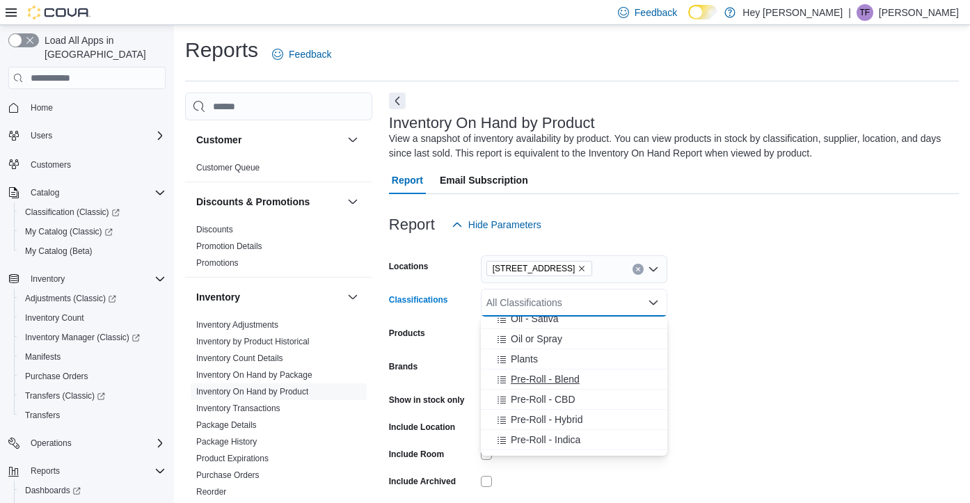
click at [575, 376] on span "Pre-Roll - Blend" at bounding box center [545, 379] width 69 height 14
click at [566, 379] on span "Pre-Roll - CBD" at bounding box center [543, 379] width 65 height 14
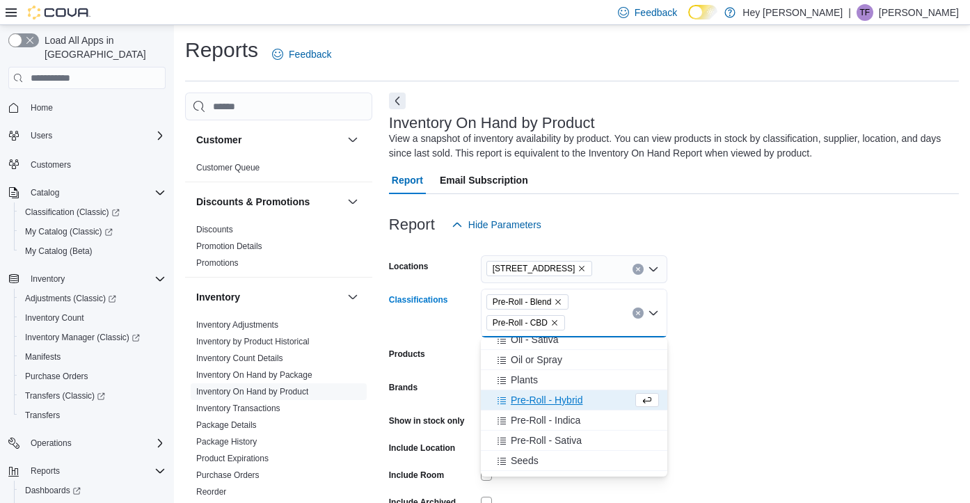
click at [562, 399] on span "Pre-Roll - Hybrid" at bounding box center [547, 400] width 72 height 14
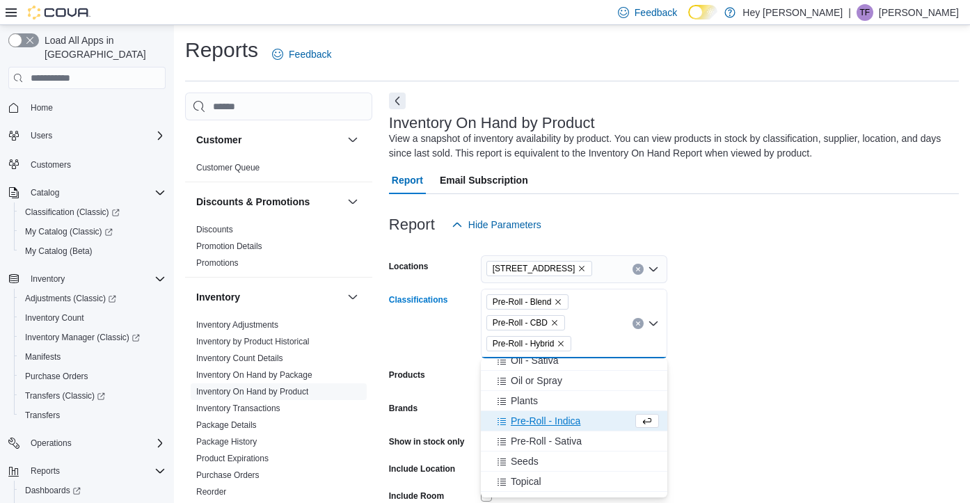
click at [562, 424] on span "Pre-Roll - Indica" at bounding box center [546, 421] width 70 height 14
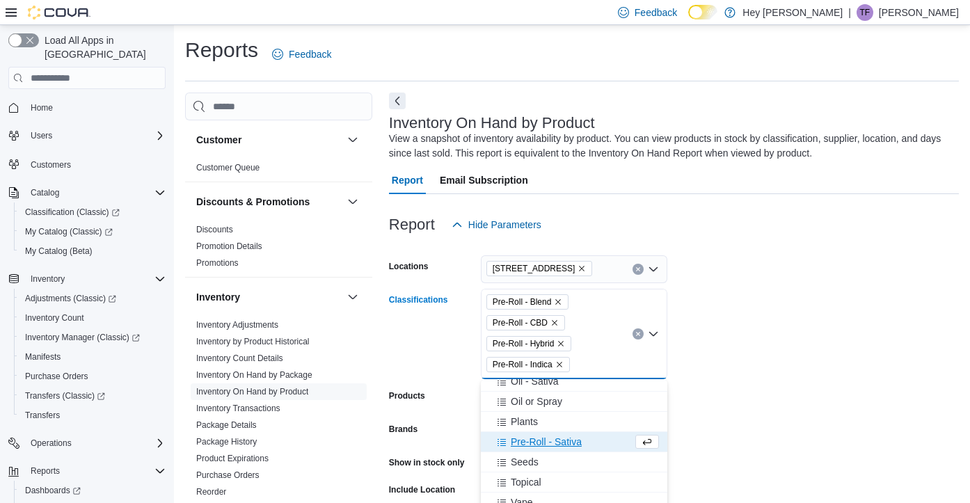
click at [559, 445] on span "Pre-Roll - Sativa" at bounding box center [546, 442] width 71 height 14
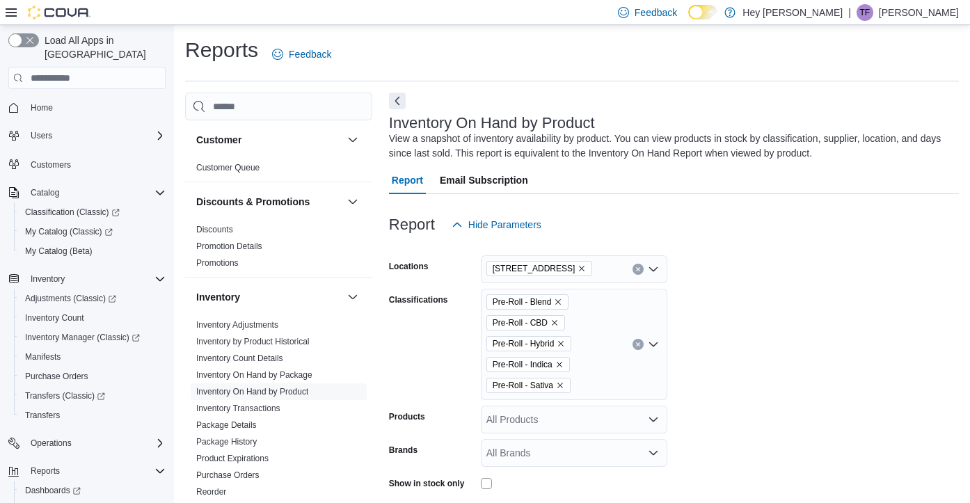
click at [685, 464] on form "Locations 10311 103 Avenue NW Classifications Pre-Roll - Blend Pre-Roll - CBD P…" at bounding box center [674, 427] width 570 height 376
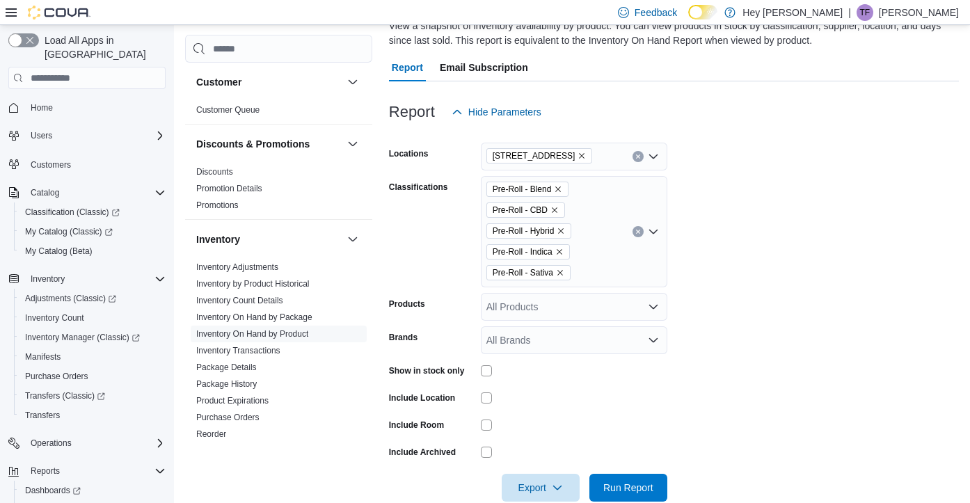
scroll to position [125, 0]
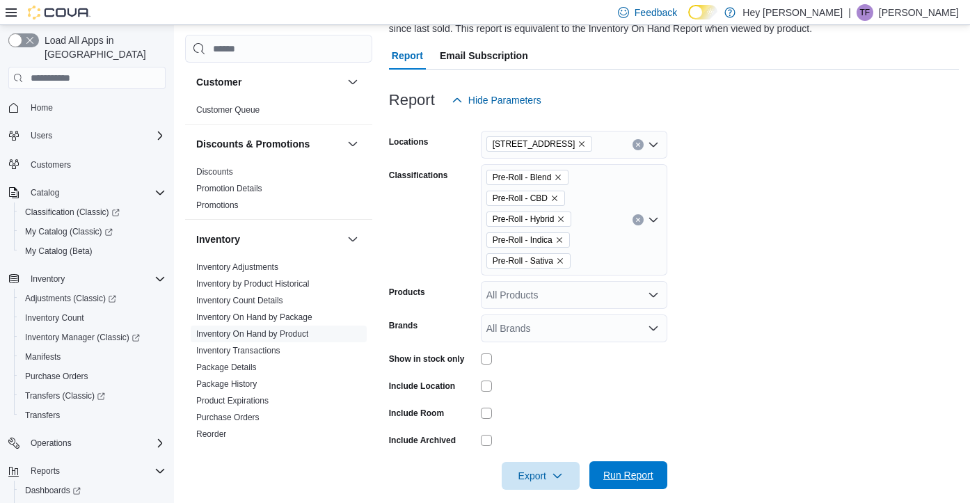
click at [637, 468] on span "Run Report" at bounding box center [628, 475] width 61 height 28
click at [703, 457] on div at bounding box center [674, 456] width 570 height 11
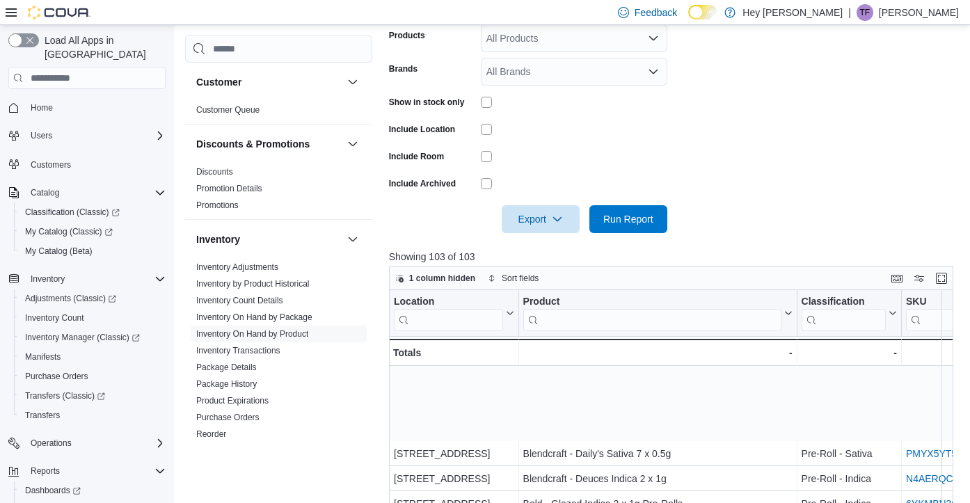
scroll to position [132, 0]
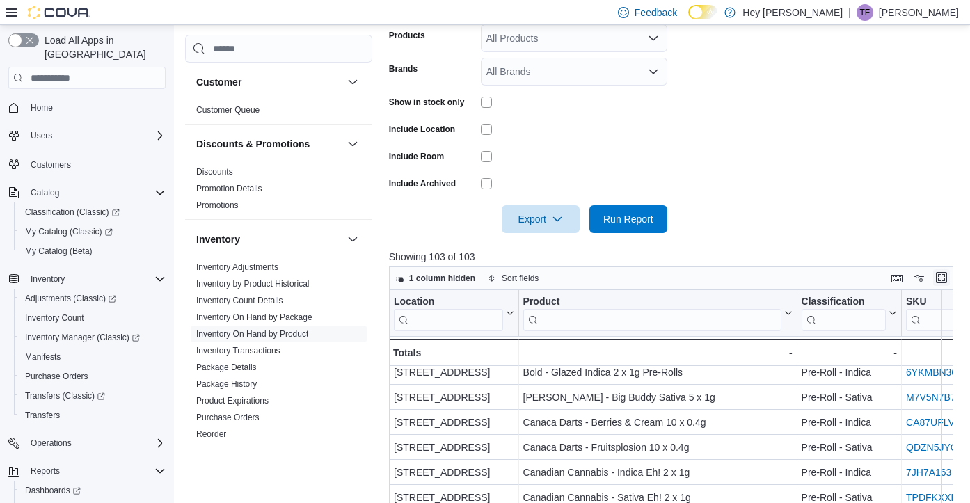
click at [939, 276] on button "Enter fullscreen" at bounding box center [941, 277] width 17 height 17
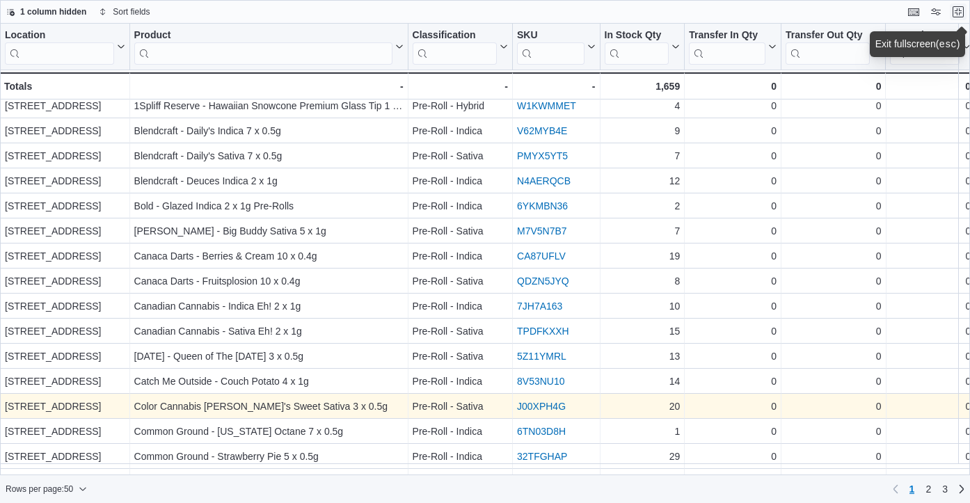
scroll to position [0, 0]
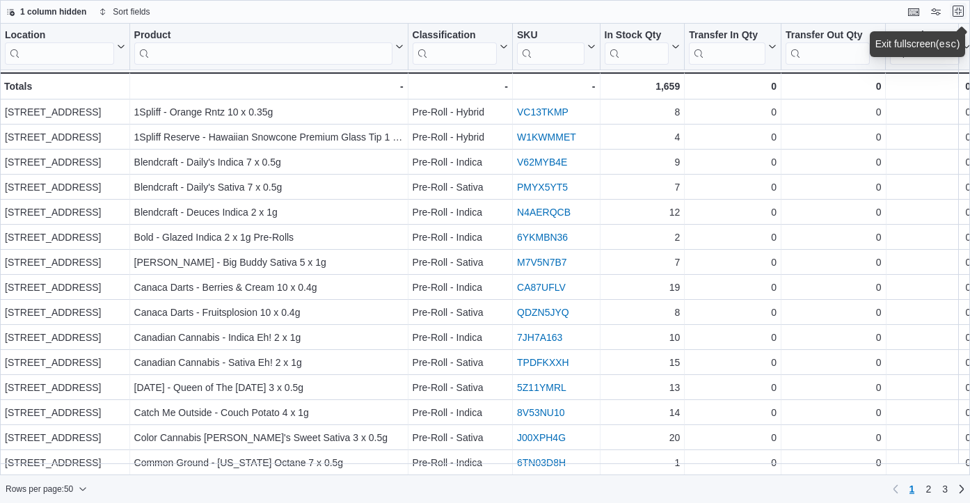
click at [957, 10] on button "Exit fullscreen" at bounding box center [958, 11] width 17 height 17
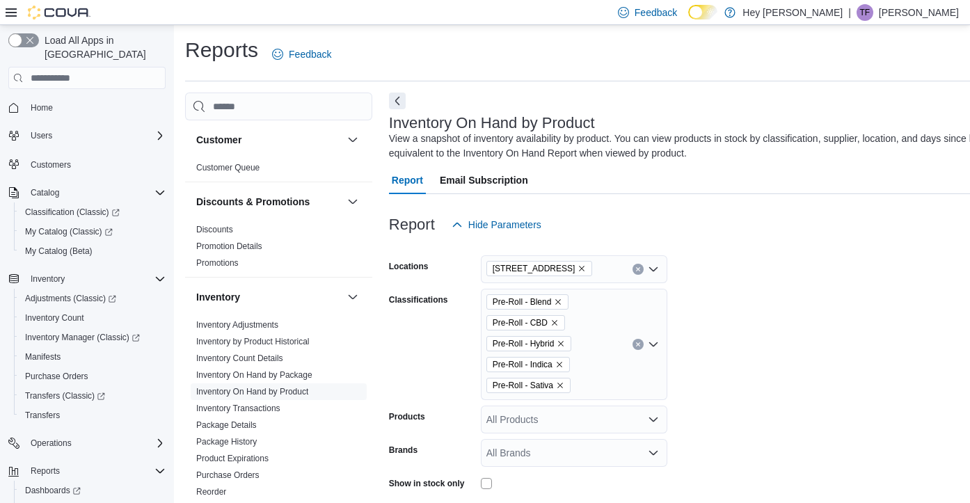
click at [640, 341] on button "Clear input" at bounding box center [637, 344] width 11 height 11
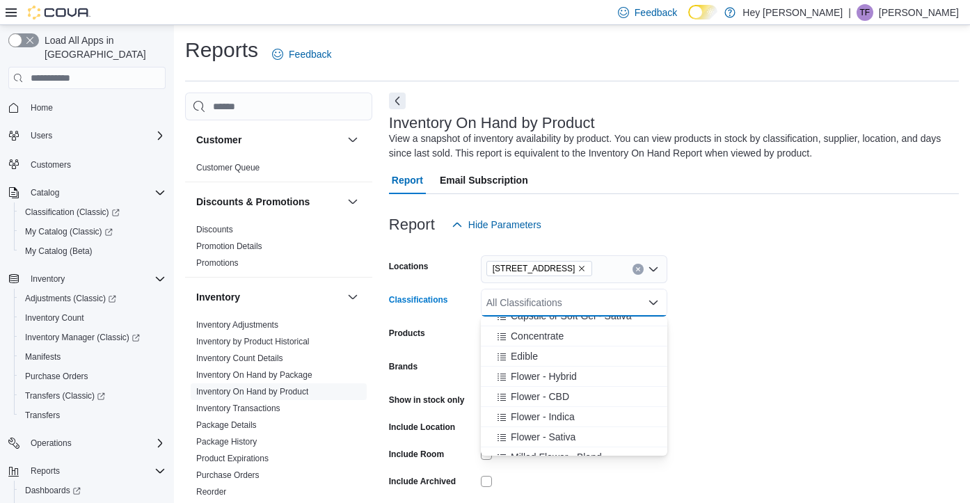
scroll to position [237, 0]
click at [524, 347] on span "Edible" at bounding box center [524, 352] width 27 height 14
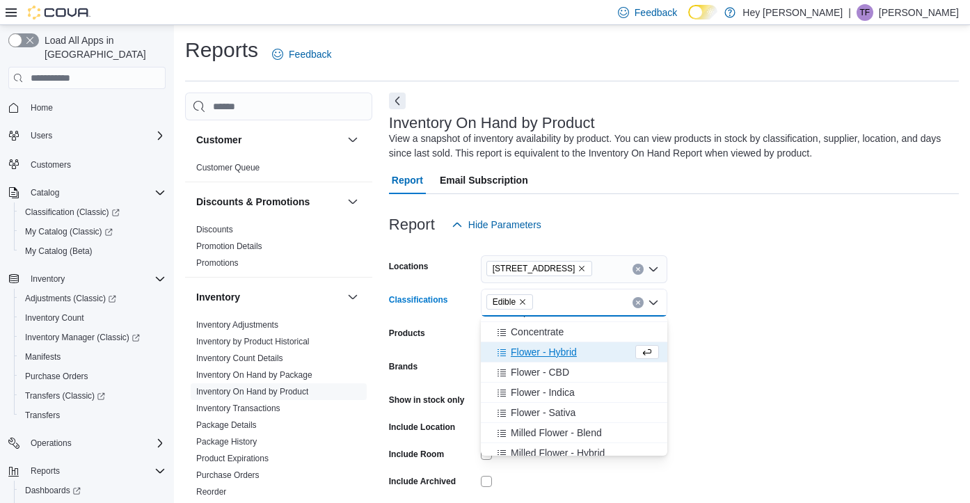
click at [763, 371] on form "Locations 10311 103 Avenue NW Classifications Edible Combo box. Selected. Edibl…" at bounding box center [674, 385] width 570 height 292
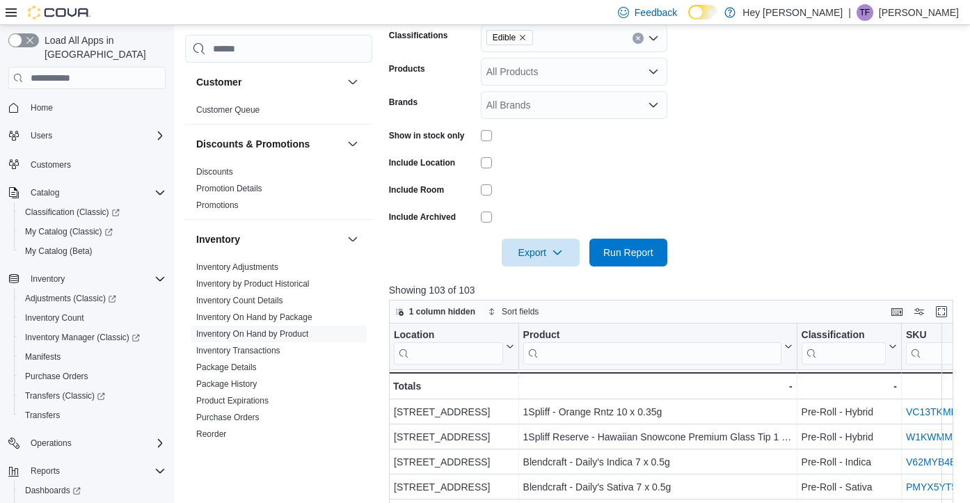
scroll to position [270, 0]
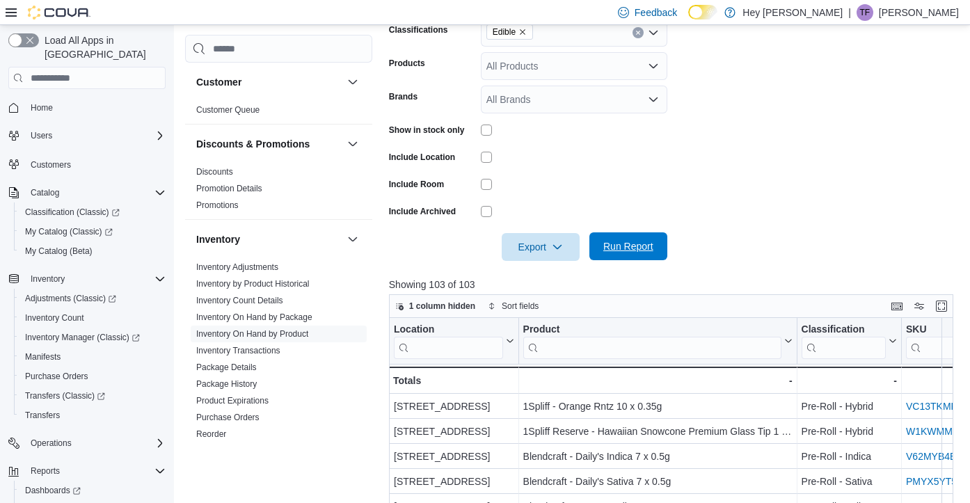
click at [627, 245] on span "Run Report" at bounding box center [628, 246] width 50 height 14
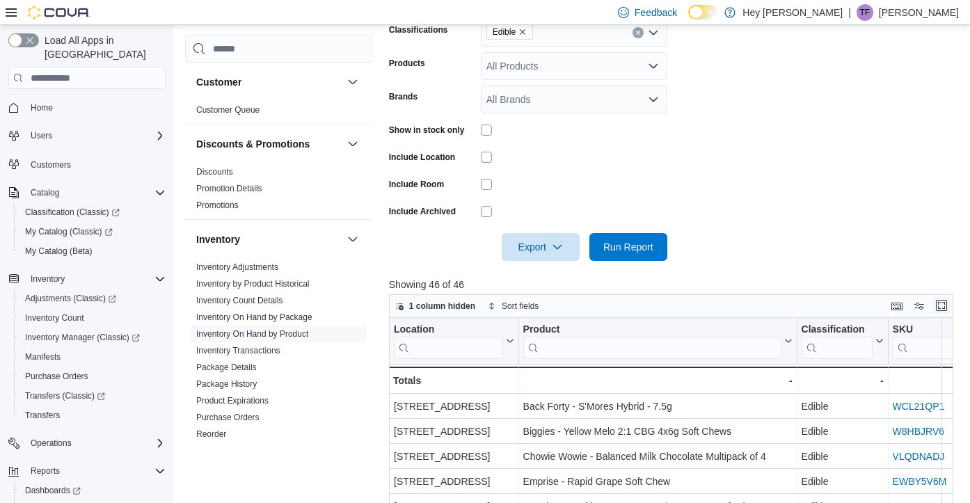
click at [941, 307] on button "Enter fullscreen" at bounding box center [941, 305] width 17 height 17
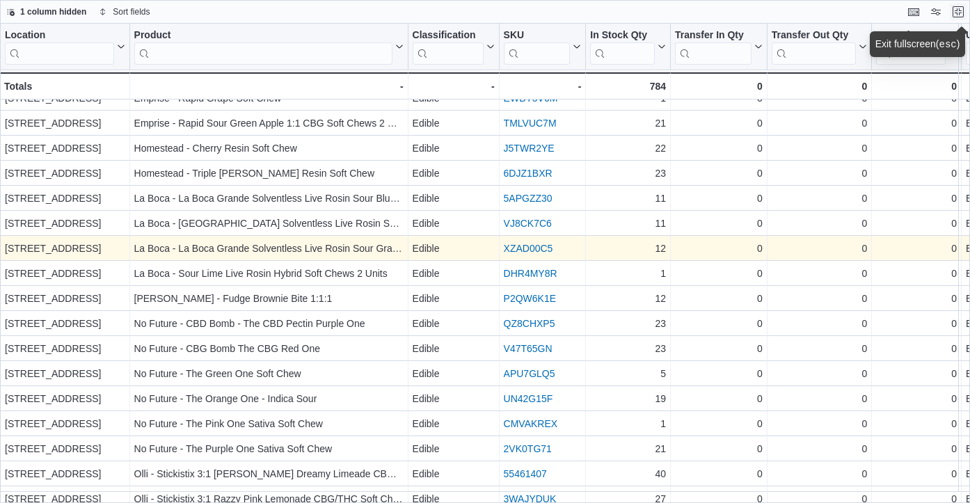
scroll to position [25, 0]
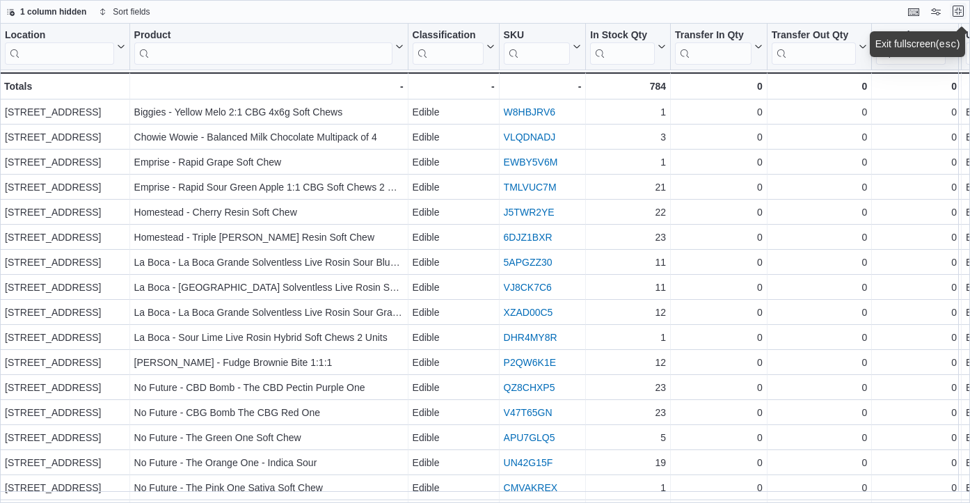
click at [957, 12] on button "Exit fullscreen" at bounding box center [958, 11] width 17 height 17
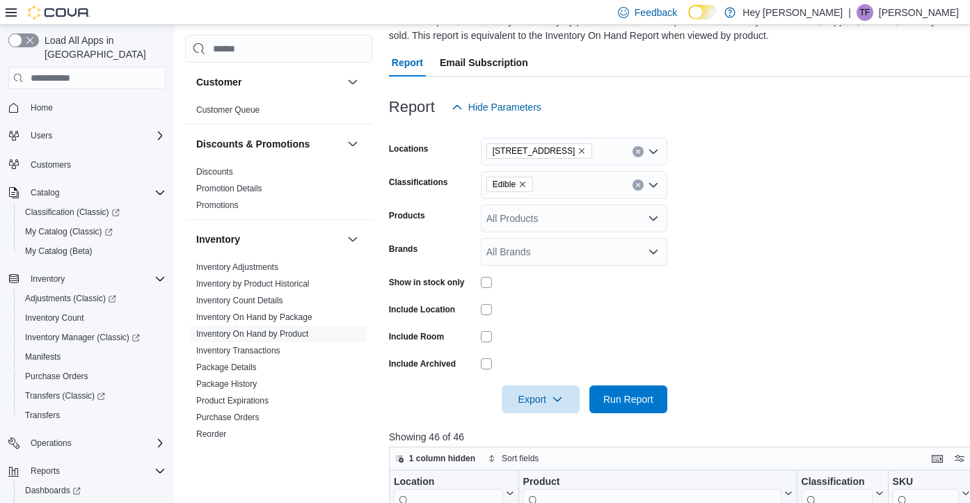
scroll to position [127, 0]
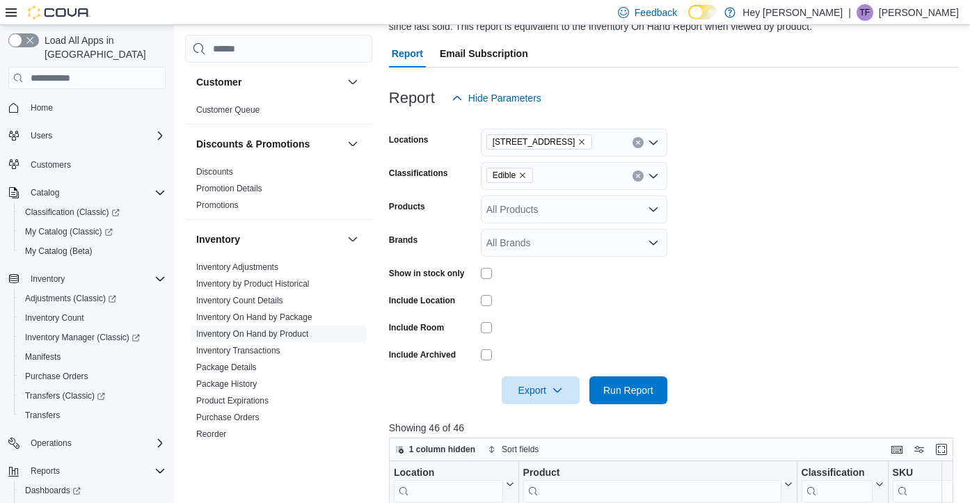
click at [637, 176] on icon "Clear input" at bounding box center [638, 176] width 6 height 6
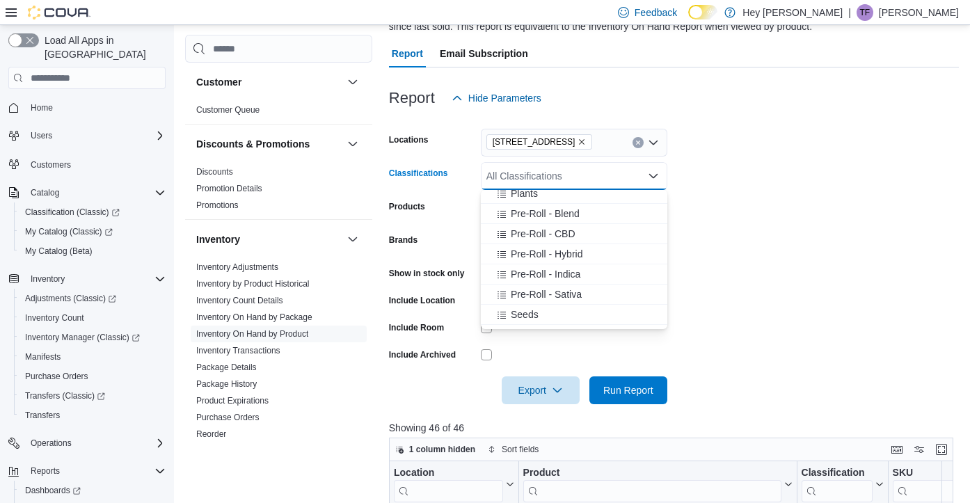
scroll to position [573, 0]
click at [575, 214] on span "Pre-Roll - Blend" at bounding box center [545, 212] width 69 height 14
click at [575, 214] on div "Pre-Roll - CBD" at bounding box center [560, 212] width 143 height 14
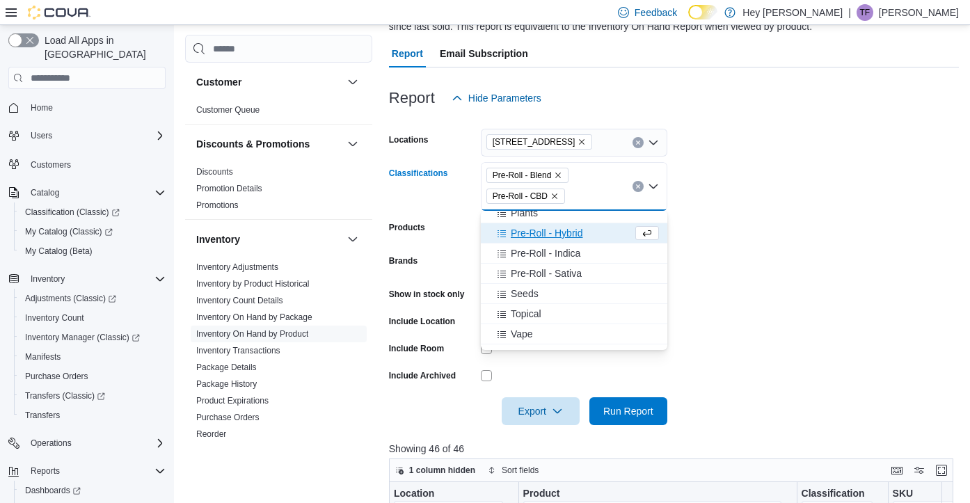
click at [571, 234] on span "Pre-Roll - Hybrid" at bounding box center [547, 233] width 72 height 14
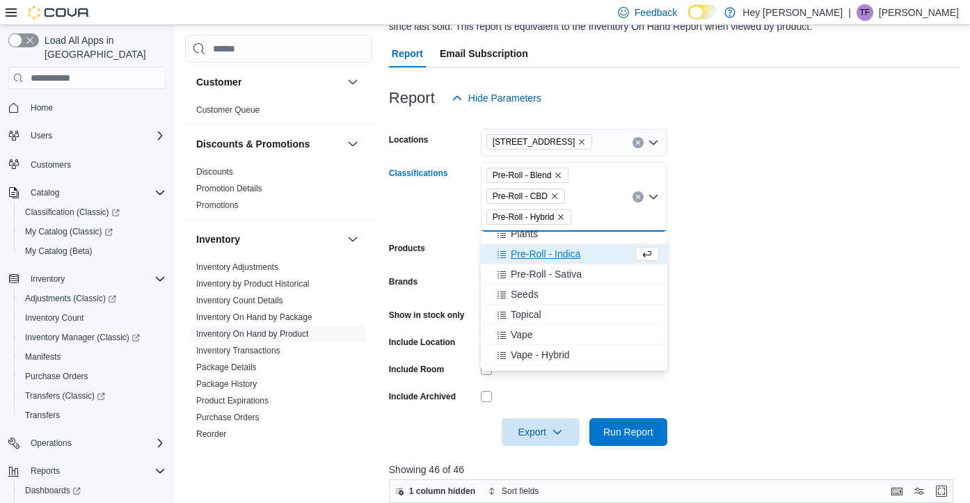
click at [573, 253] on span "Pre-Roll - Indica" at bounding box center [546, 254] width 70 height 14
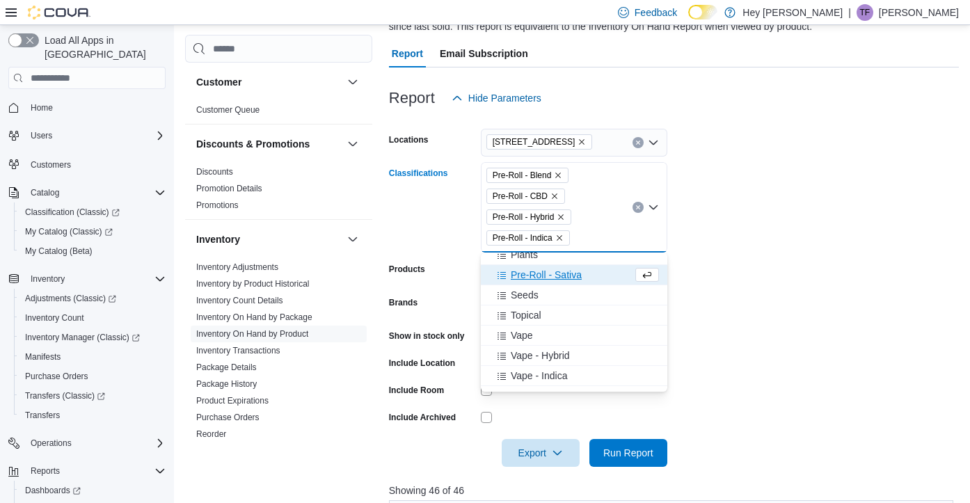
click at [575, 278] on span "Pre-Roll - Sativa" at bounding box center [546, 275] width 71 height 14
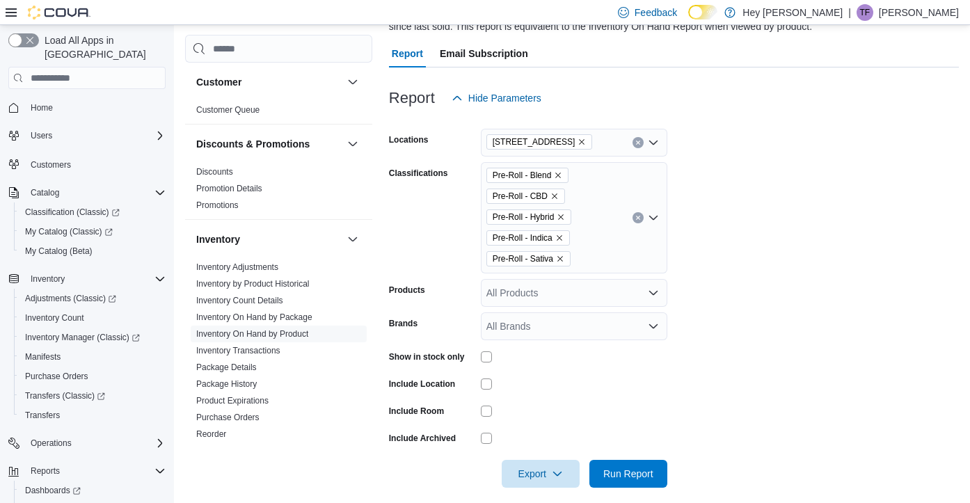
click at [712, 384] on form "Locations 10311 103 Avenue NW Classifications Pre-Roll - Blend Pre-Roll - CBD P…" at bounding box center [674, 300] width 570 height 376
click at [615, 469] on span "Run Report" at bounding box center [628, 473] width 50 height 14
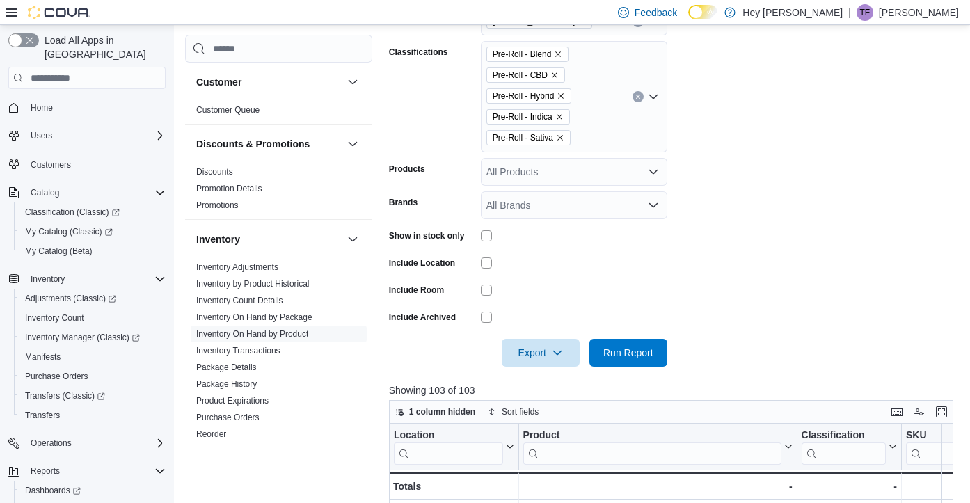
scroll to position [253, 0]
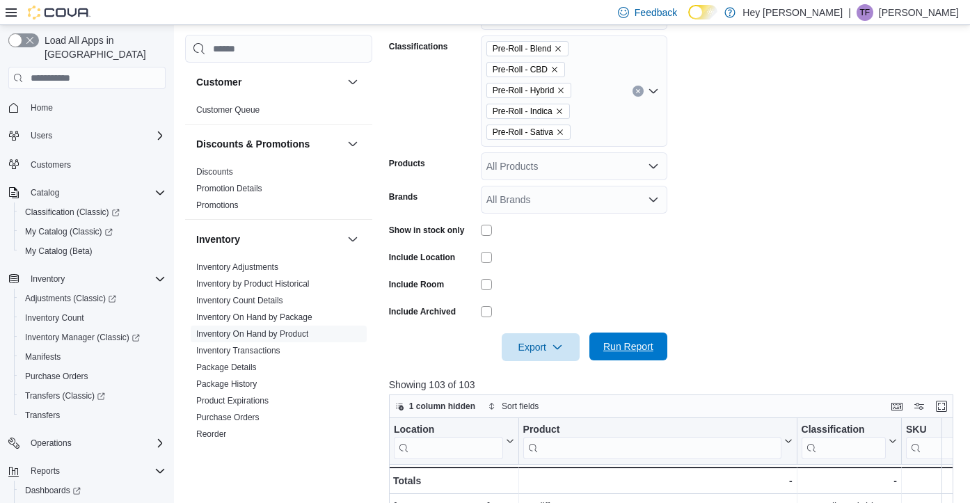
click at [649, 349] on span "Run Report" at bounding box center [628, 347] width 50 height 14
click at [944, 411] on button "Enter fullscreen" at bounding box center [941, 405] width 17 height 17
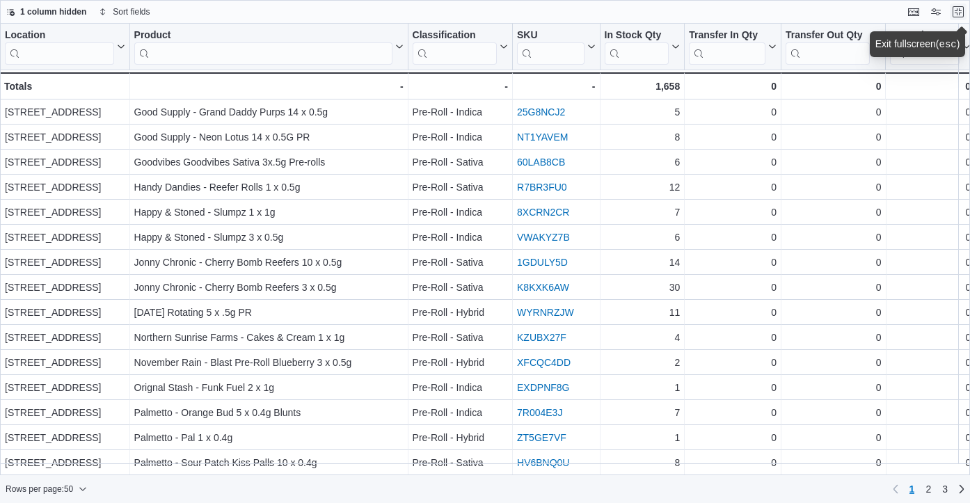
scroll to position [888, 0]
click at [942, 488] on span "3" at bounding box center [945, 489] width 6 height 14
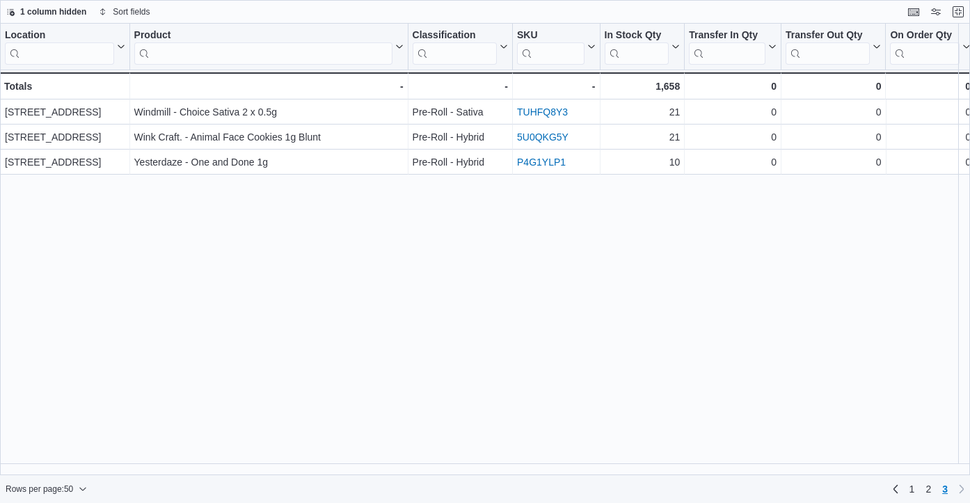
scroll to position [0, 0]
click at [923, 489] on link "2" at bounding box center [928, 489] width 17 height 22
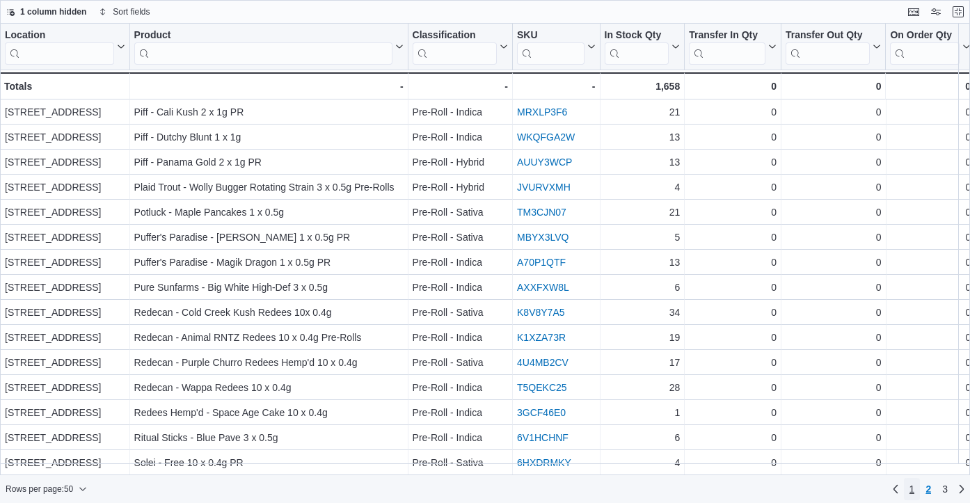
click at [912, 486] on span "1" at bounding box center [912, 489] width 6 height 14
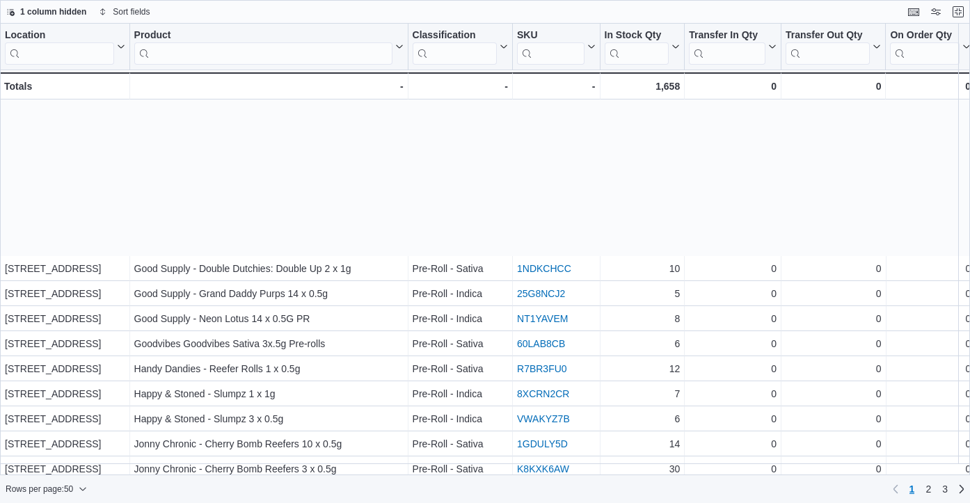
scroll to position [888, 0]
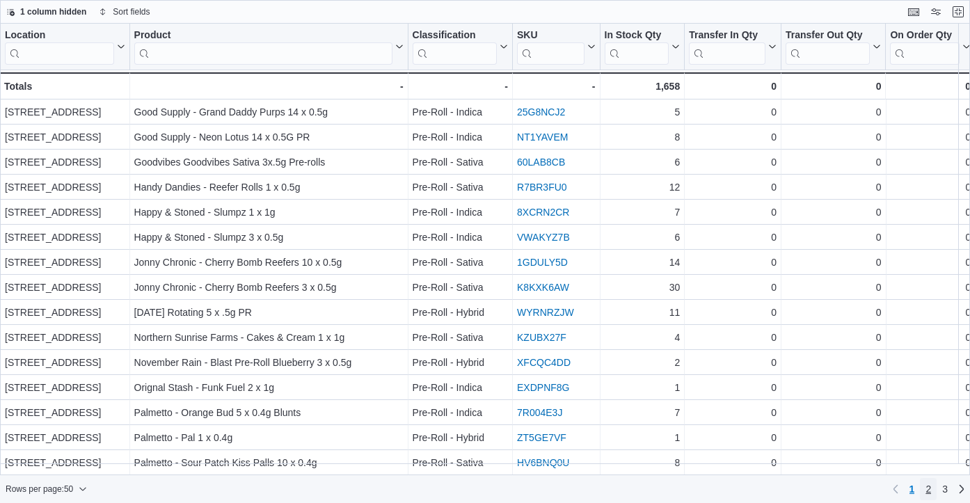
click at [927, 486] on span "2" at bounding box center [928, 489] width 6 height 14
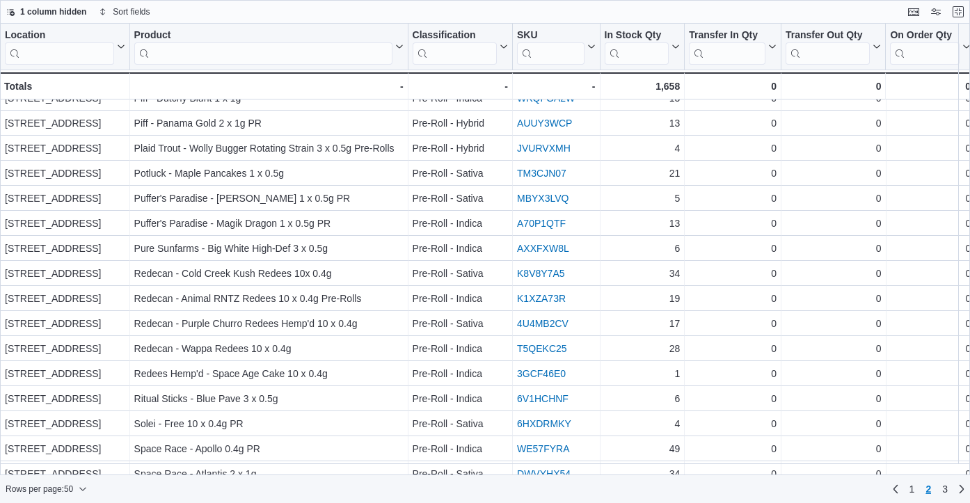
scroll to position [0, 0]
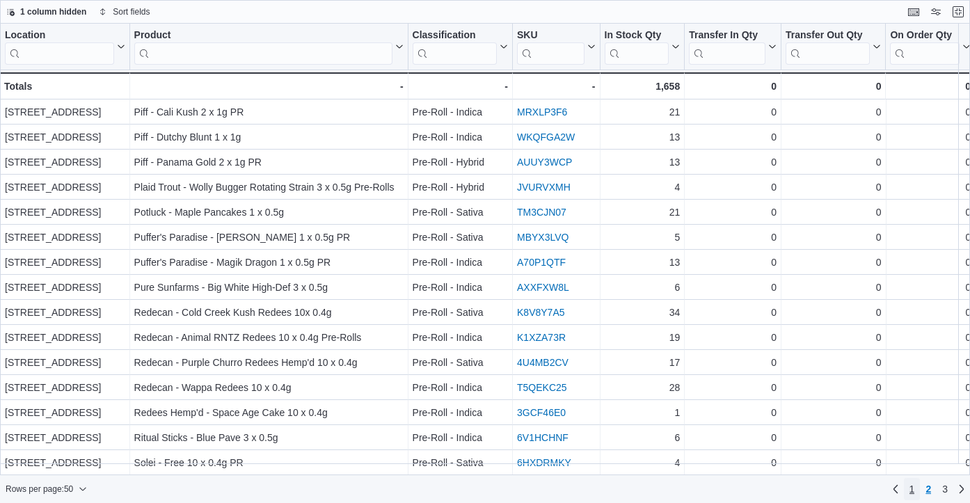
click at [912, 491] on span "1" at bounding box center [912, 489] width 6 height 14
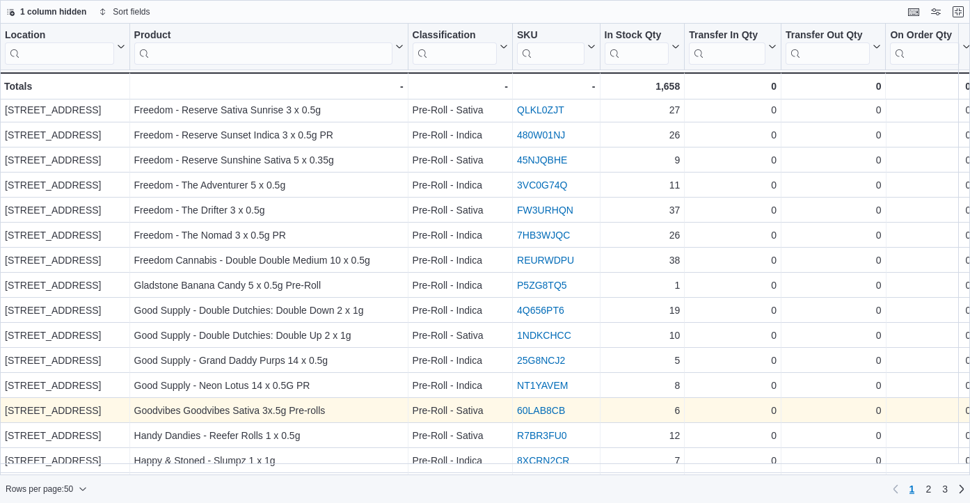
scroll to position [628, 0]
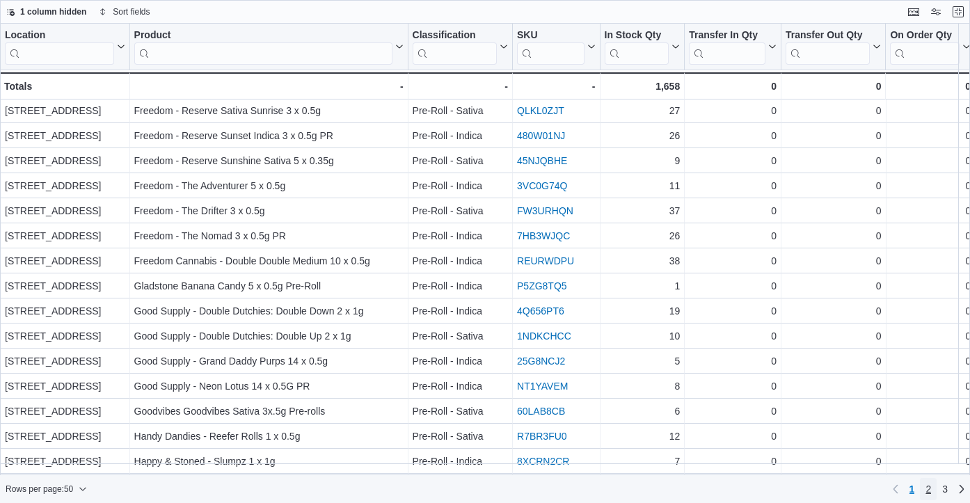
click at [928, 490] on span "2" at bounding box center [928, 489] width 6 height 14
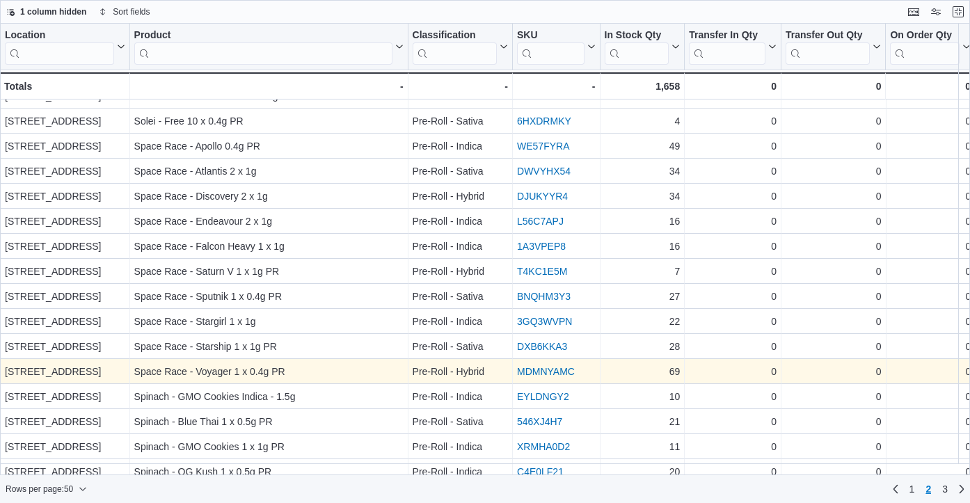
scroll to position [341, 0]
click at [634, 285] on div "27 - In Stock Qty, column 5, row 72" at bounding box center [642, 297] width 85 height 25
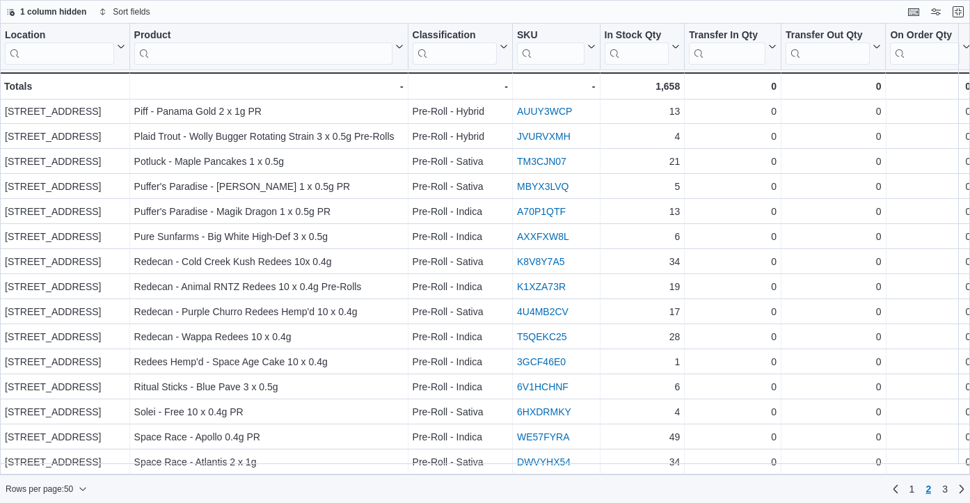
scroll to position [0, 0]
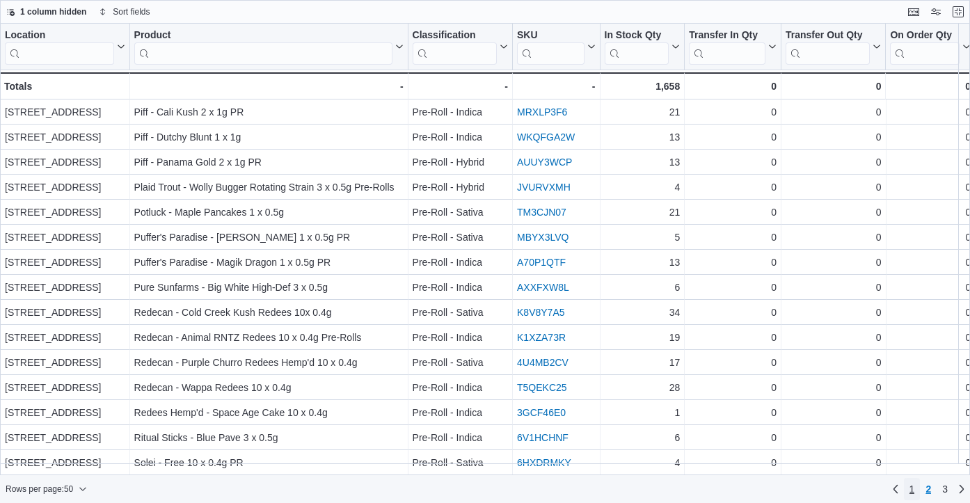
click at [911, 494] on span "1" at bounding box center [912, 489] width 6 height 14
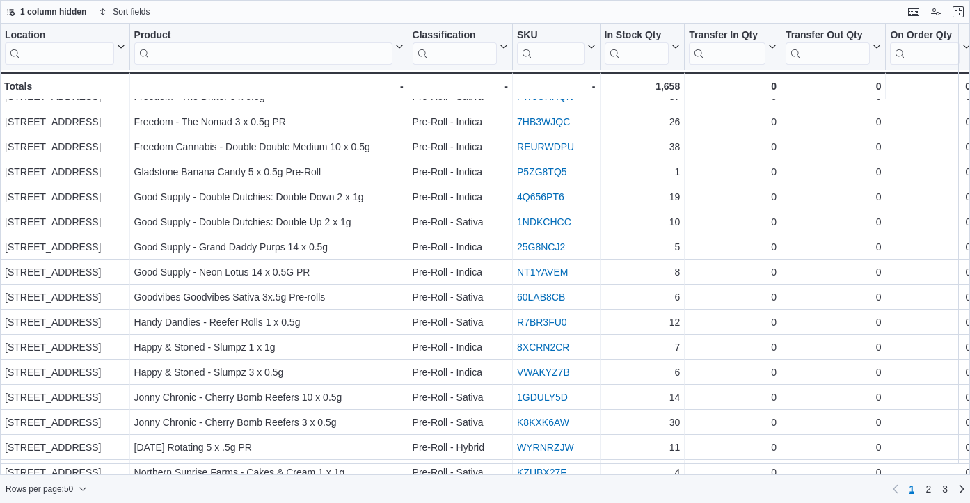
scroll to position [888, 0]
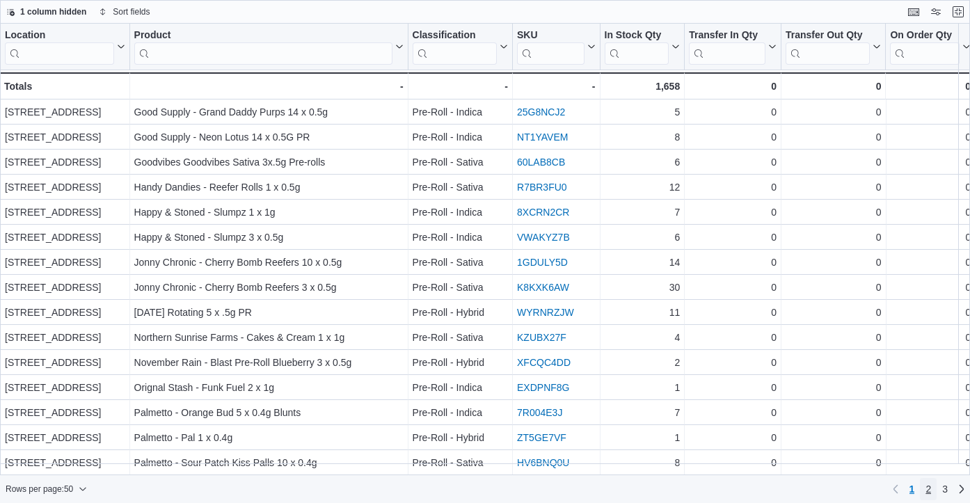
click at [928, 486] on span "2" at bounding box center [928, 489] width 6 height 14
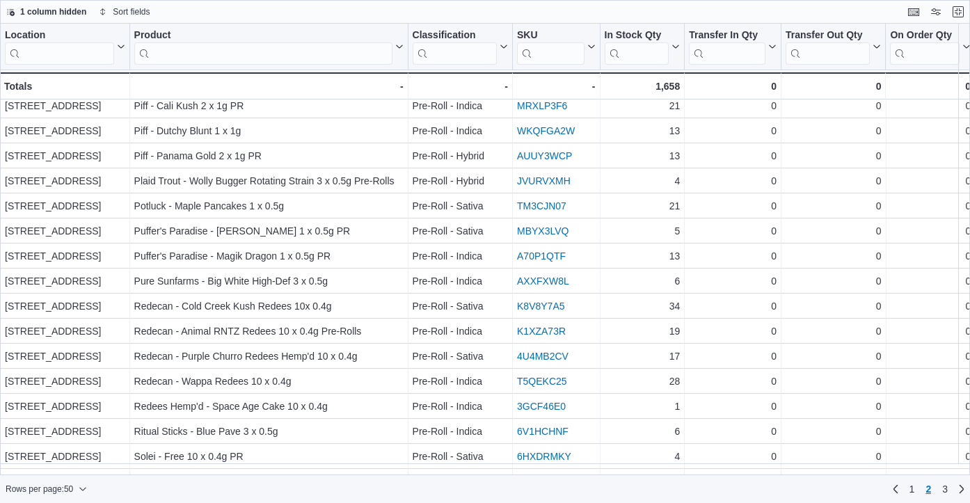
scroll to position [0, 0]
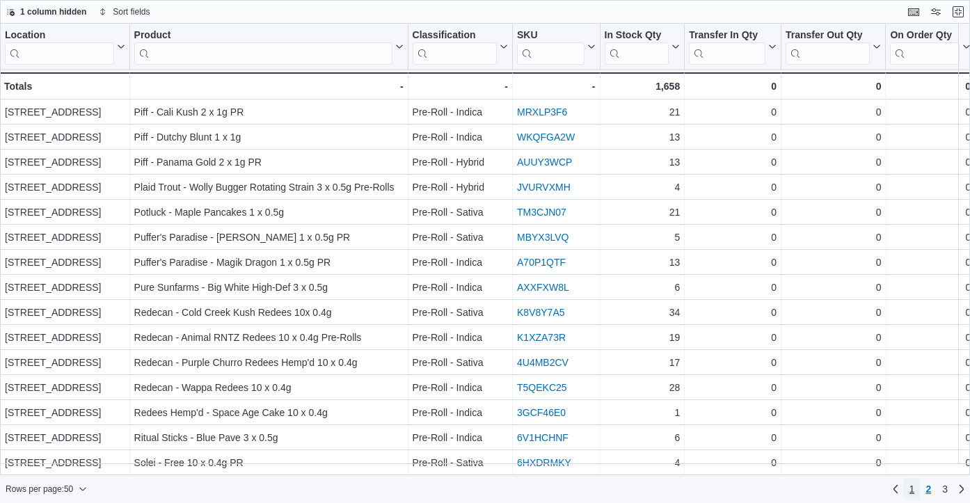
click at [912, 489] on span "1" at bounding box center [912, 489] width 6 height 14
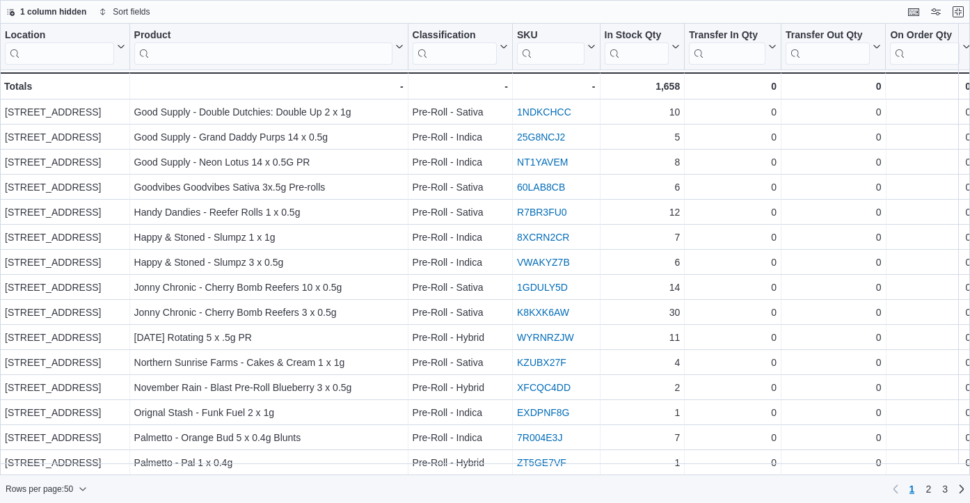
scroll to position [888, 0]
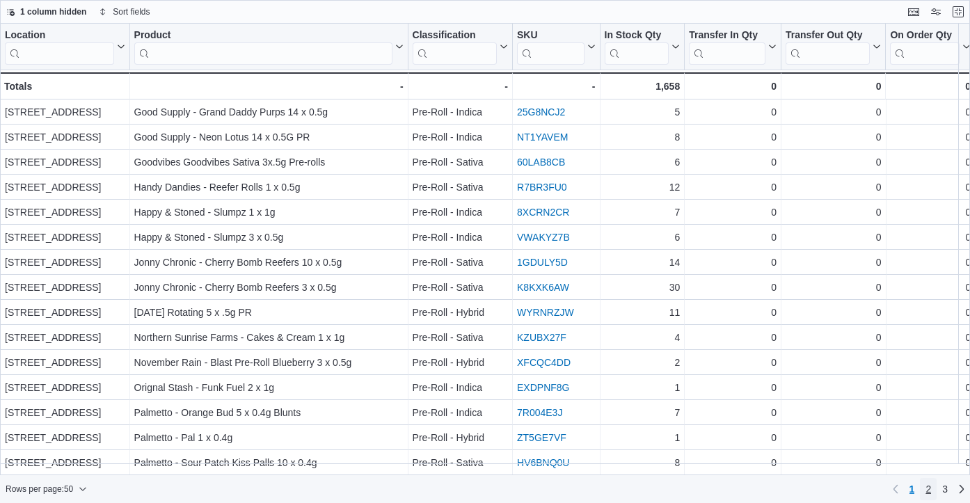
click at [930, 487] on link "2" at bounding box center [928, 489] width 17 height 22
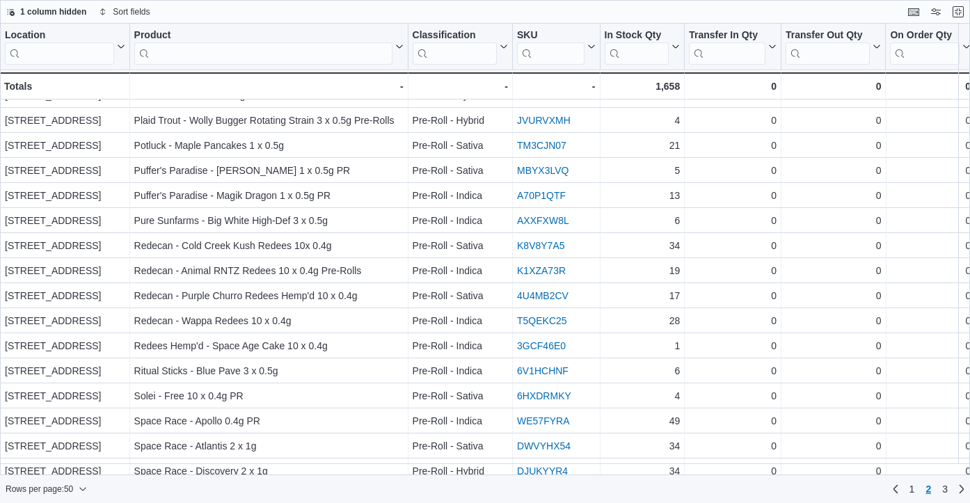
scroll to position [0, 0]
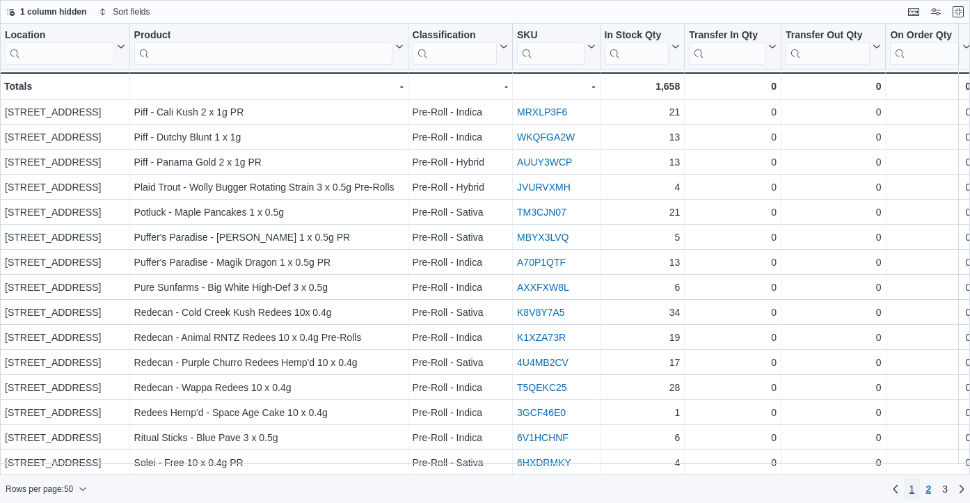
click at [909, 491] on span "1" at bounding box center [912, 489] width 6 height 14
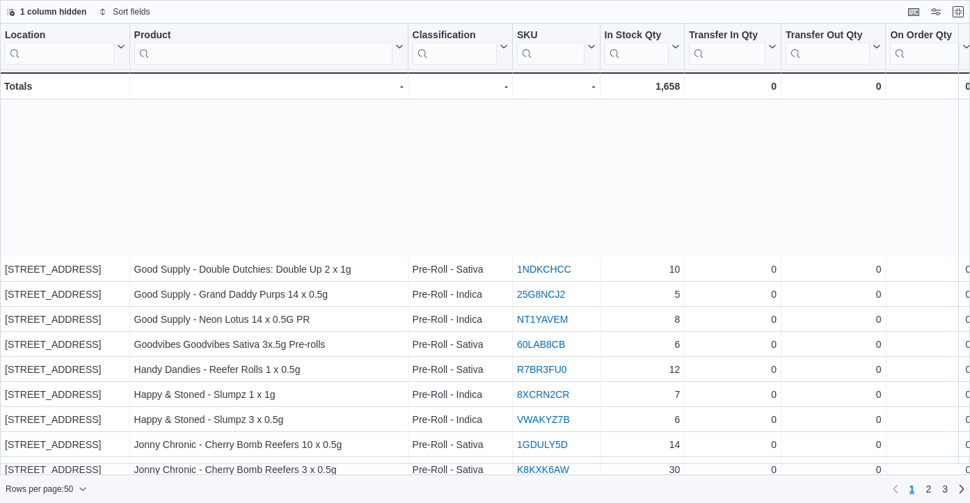
scroll to position [888, 0]
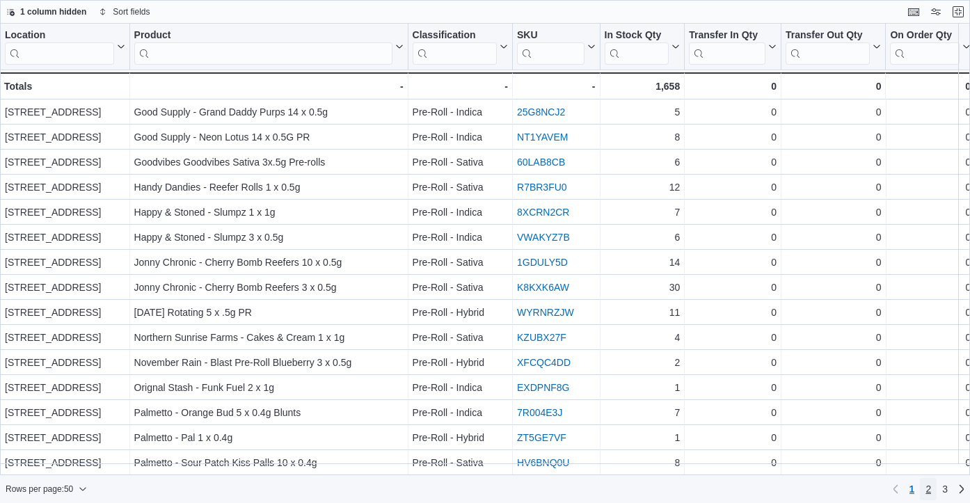
click at [930, 486] on link "2" at bounding box center [928, 489] width 17 height 22
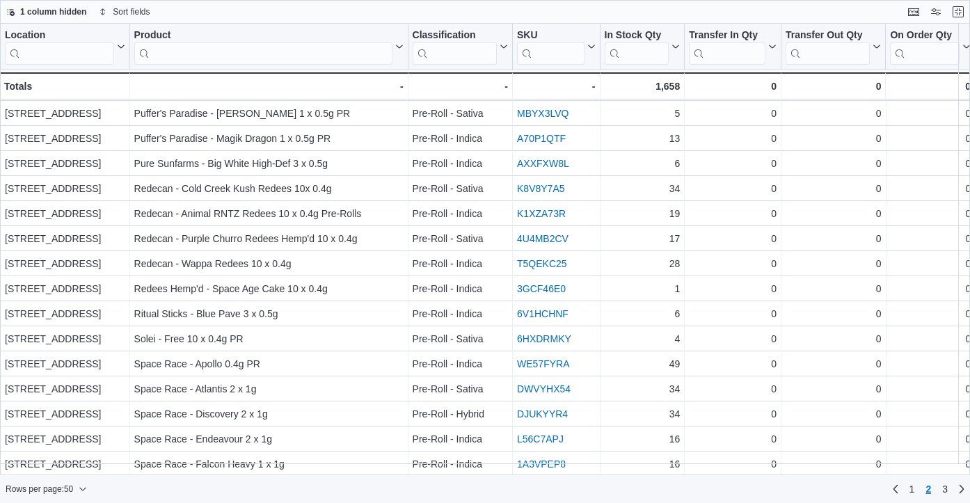
scroll to position [0, 0]
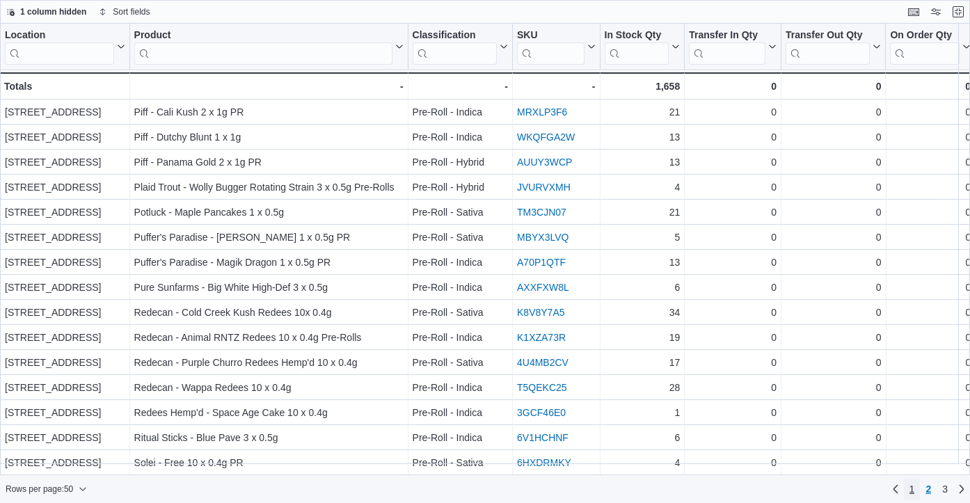
click at [910, 489] on span "1" at bounding box center [912, 489] width 6 height 14
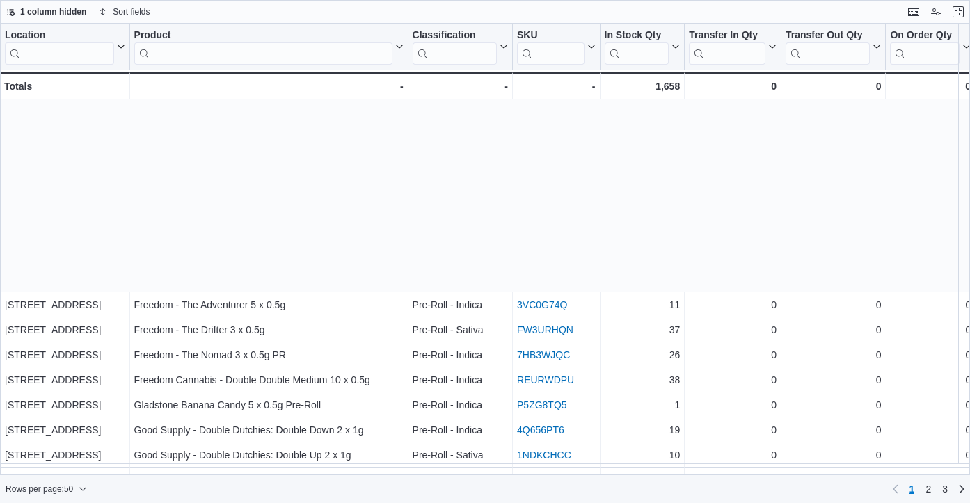
scroll to position [888, 0]
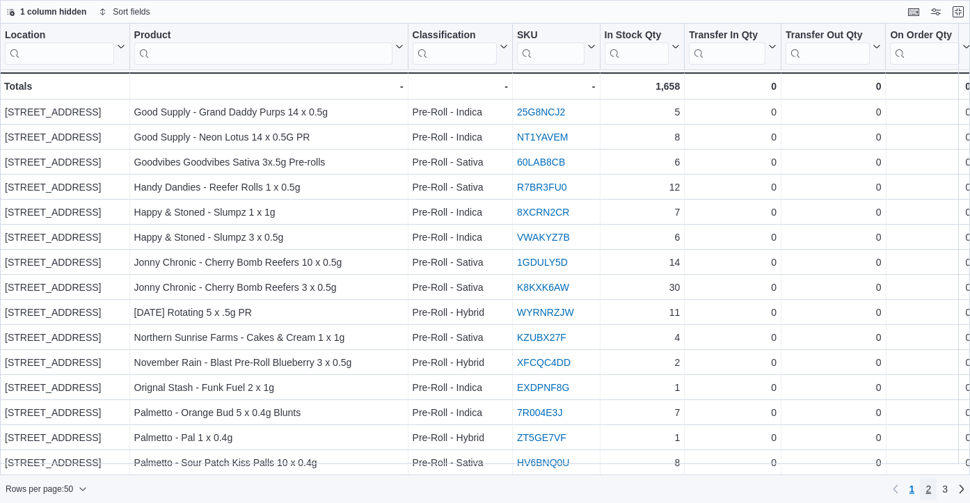
click at [928, 488] on span "2" at bounding box center [928, 489] width 6 height 14
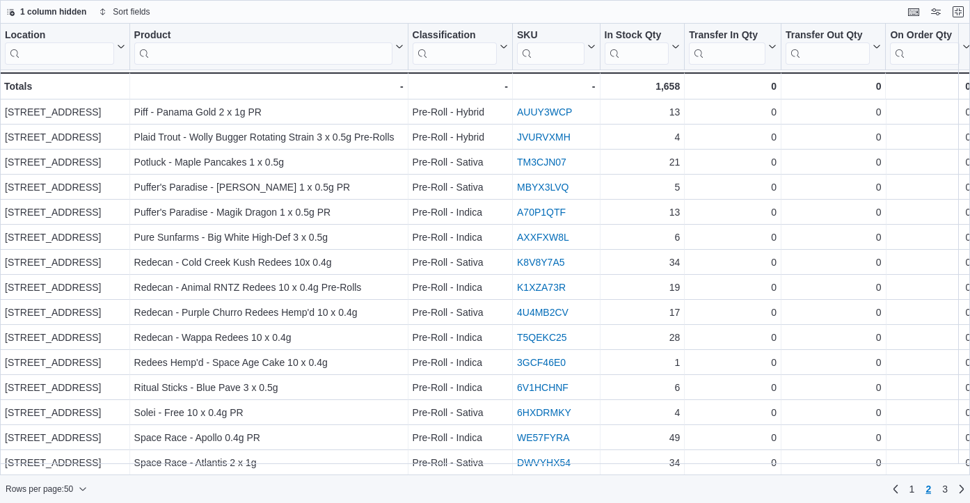
scroll to position [0, 0]
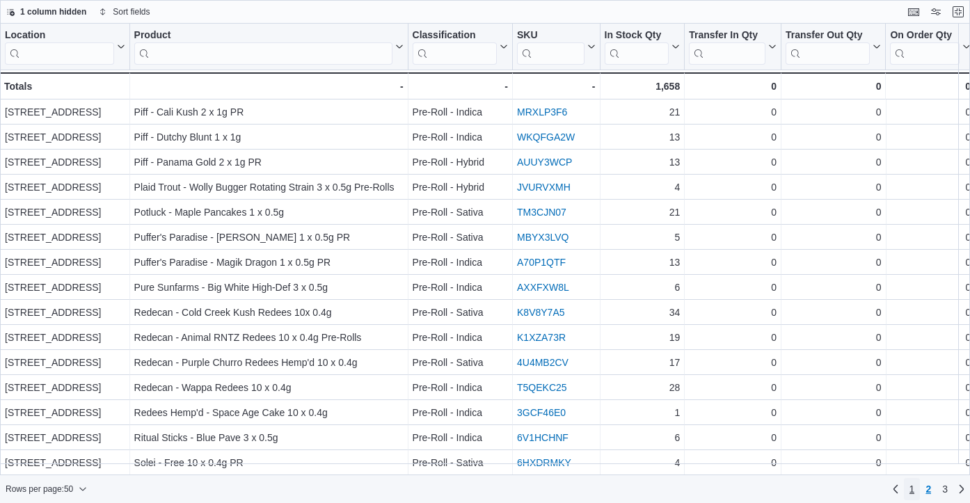
click at [911, 486] on span "1" at bounding box center [912, 489] width 6 height 14
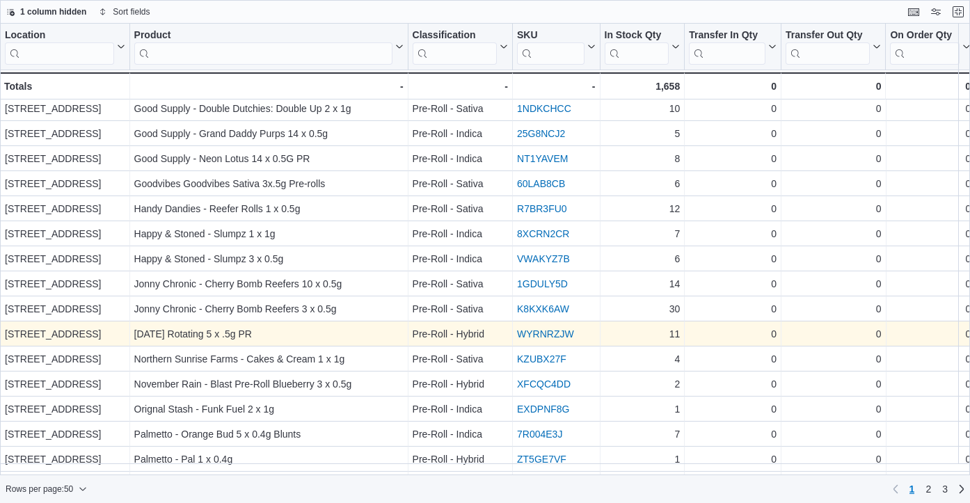
scroll to position [888, 0]
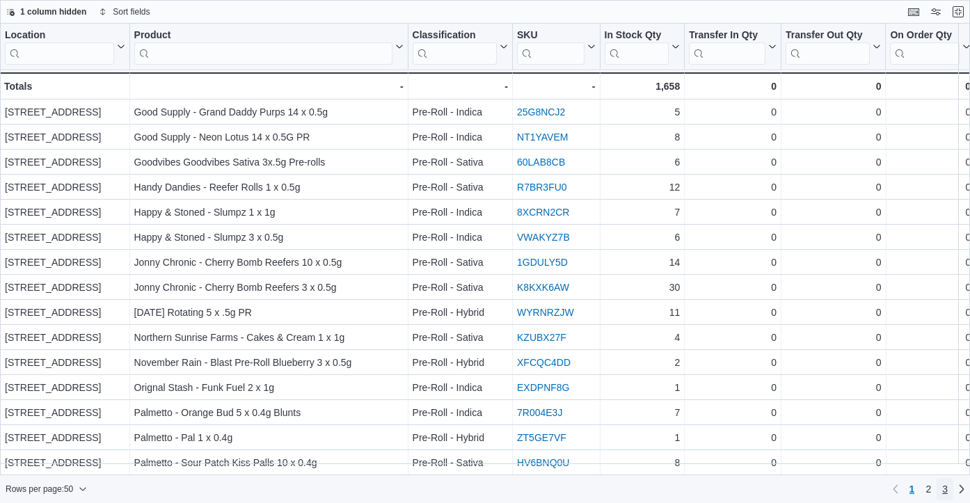
click at [949, 490] on link "3" at bounding box center [945, 489] width 17 height 22
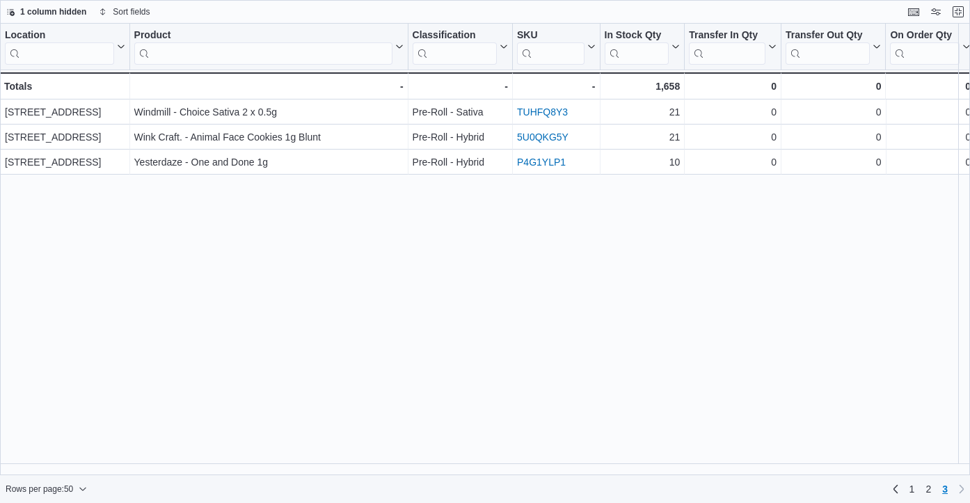
scroll to position [0, 0]
click at [928, 493] on span "2" at bounding box center [928, 489] width 6 height 14
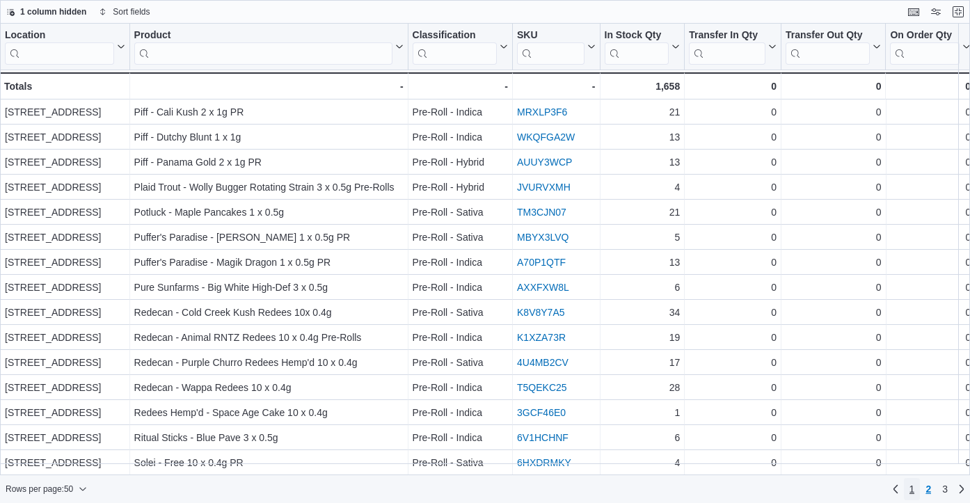
click at [913, 488] on link "1" at bounding box center [912, 489] width 17 height 22
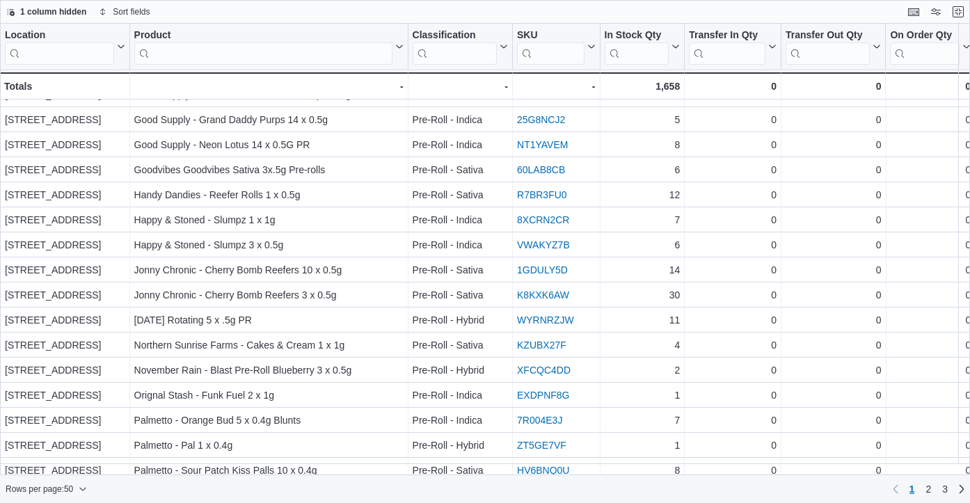
scroll to position [888, 0]
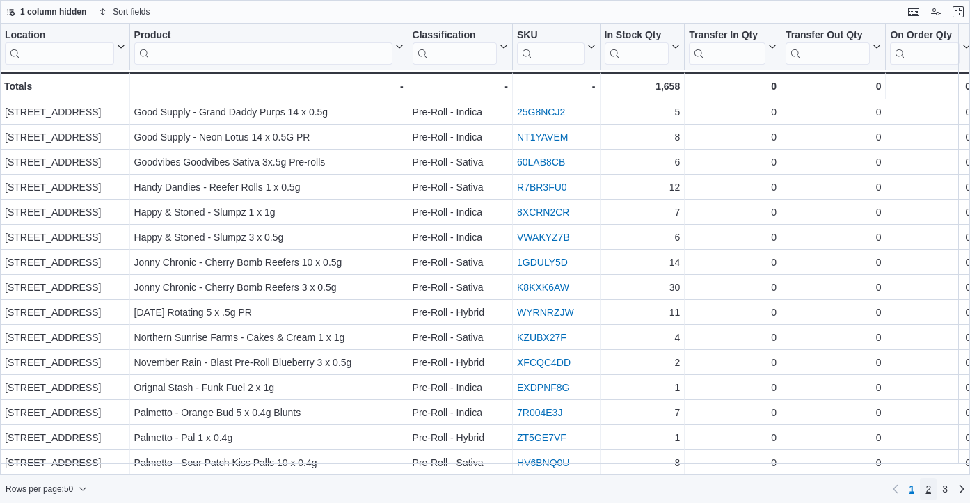
click at [930, 488] on span "2" at bounding box center [928, 489] width 6 height 14
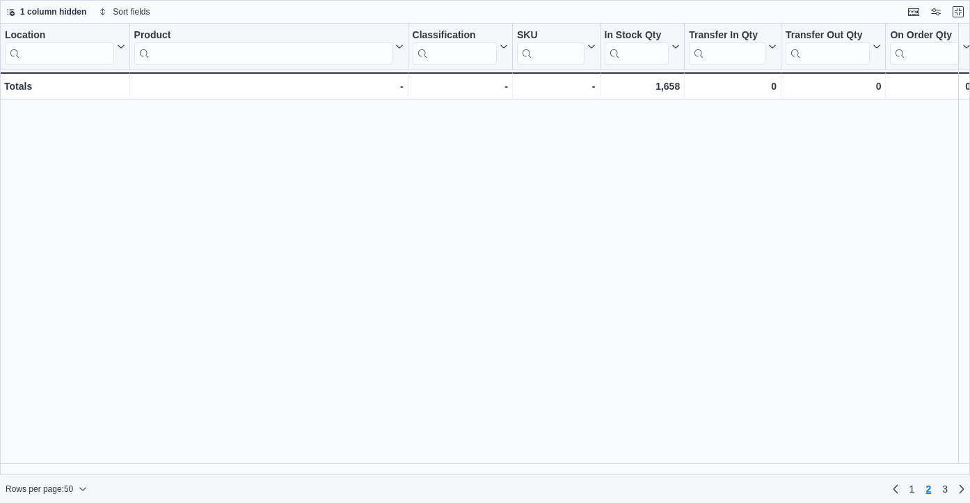
scroll to position [0, 0]
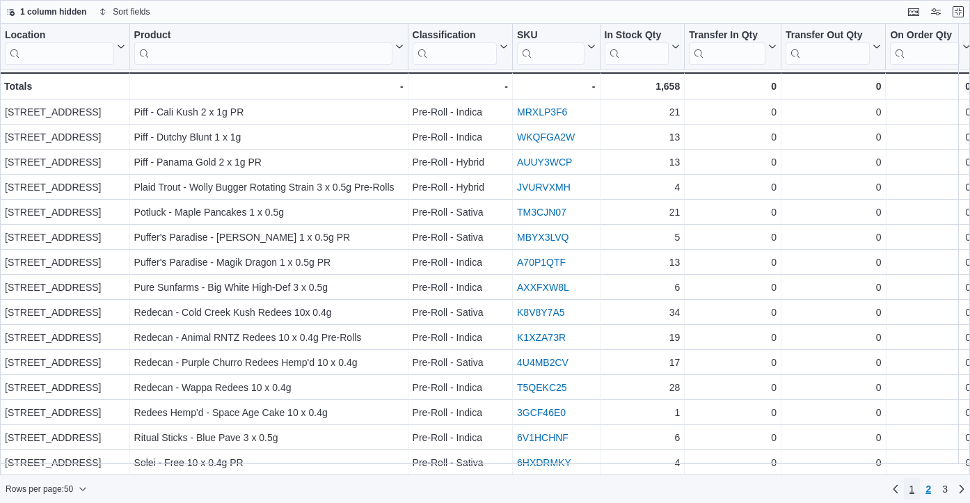
click at [911, 487] on span "1" at bounding box center [912, 489] width 6 height 14
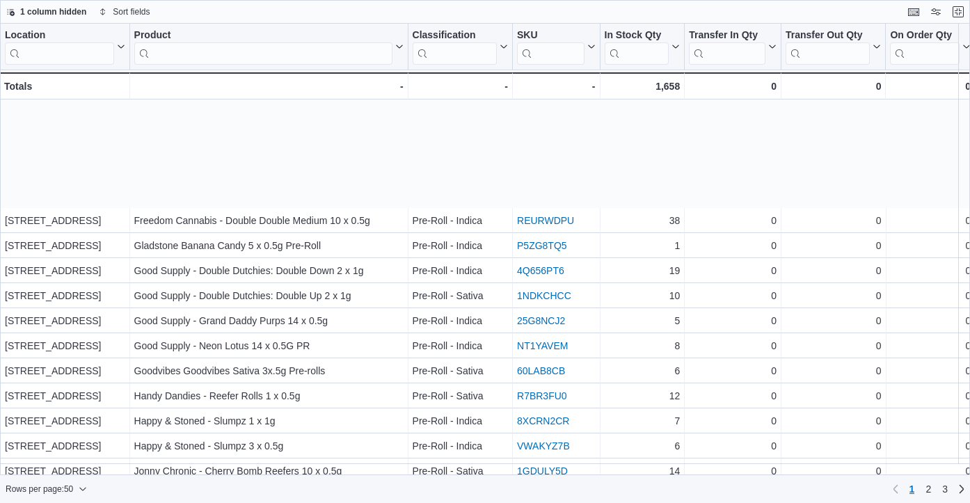
scroll to position [888, 0]
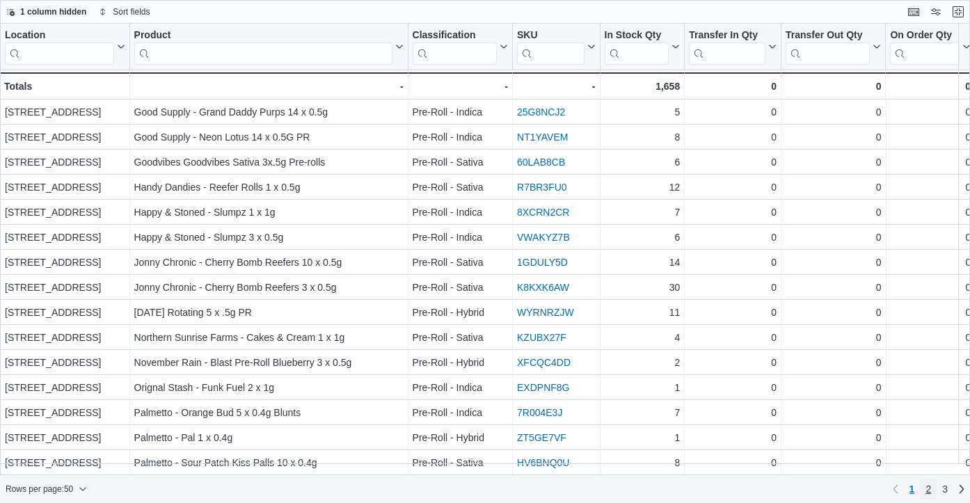
click at [928, 490] on span "2" at bounding box center [928, 489] width 6 height 14
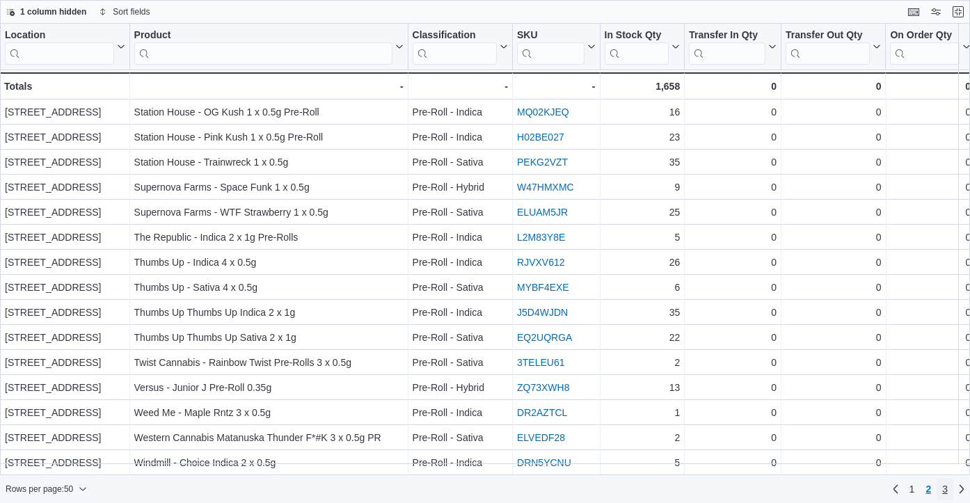
click at [943, 490] on span "3" at bounding box center [945, 489] width 6 height 14
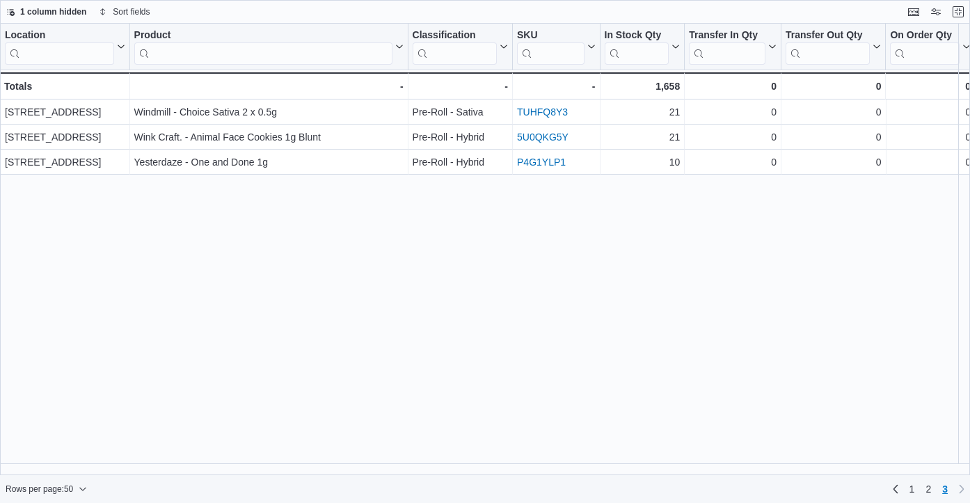
scroll to position [0, 0]
click at [928, 486] on span "2" at bounding box center [928, 489] width 6 height 14
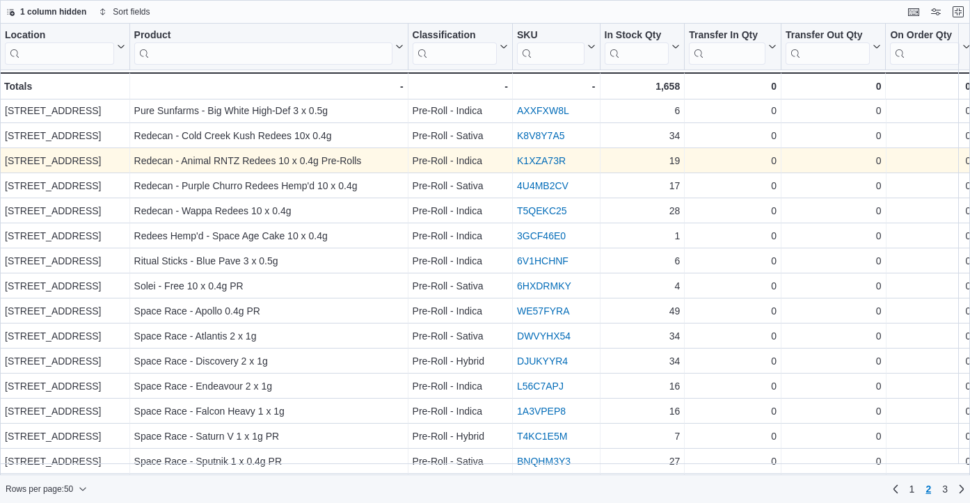
scroll to position [191, 0]
